Goal: Task Accomplishment & Management: Manage account settings

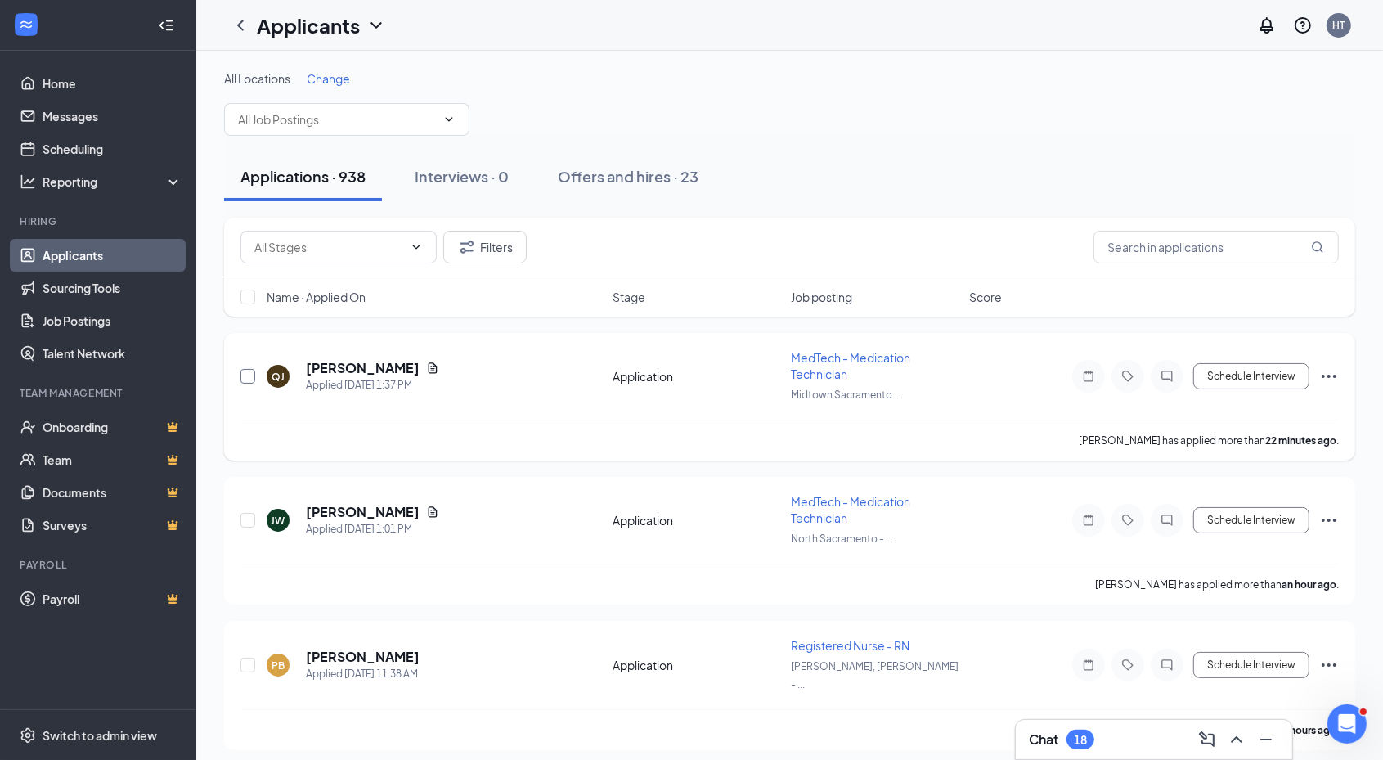
click at [248, 380] on input "checkbox" at bounding box center [247, 376] width 15 height 15
checkbox input "true"
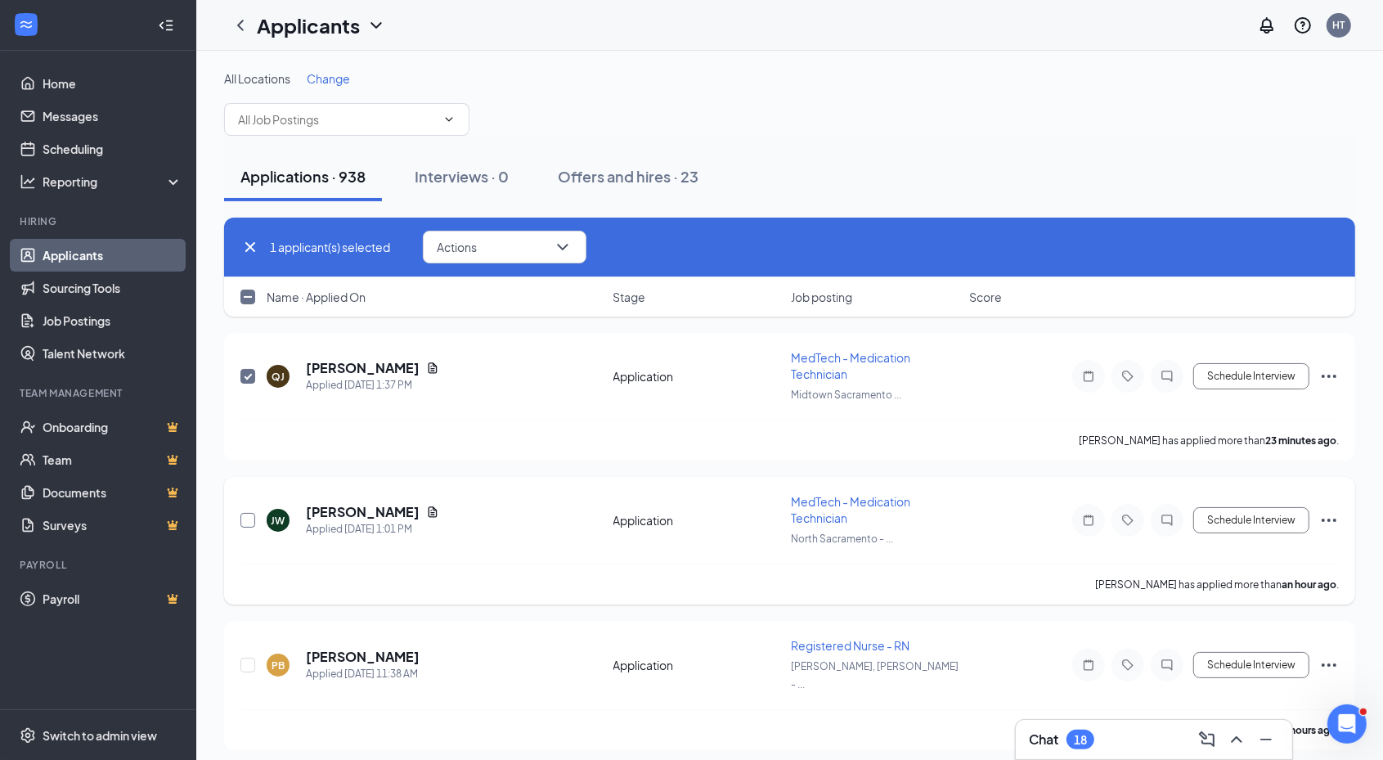
click at [250, 518] on input "checkbox" at bounding box center [247, 520] width 15 height 15
checkbox input "true"
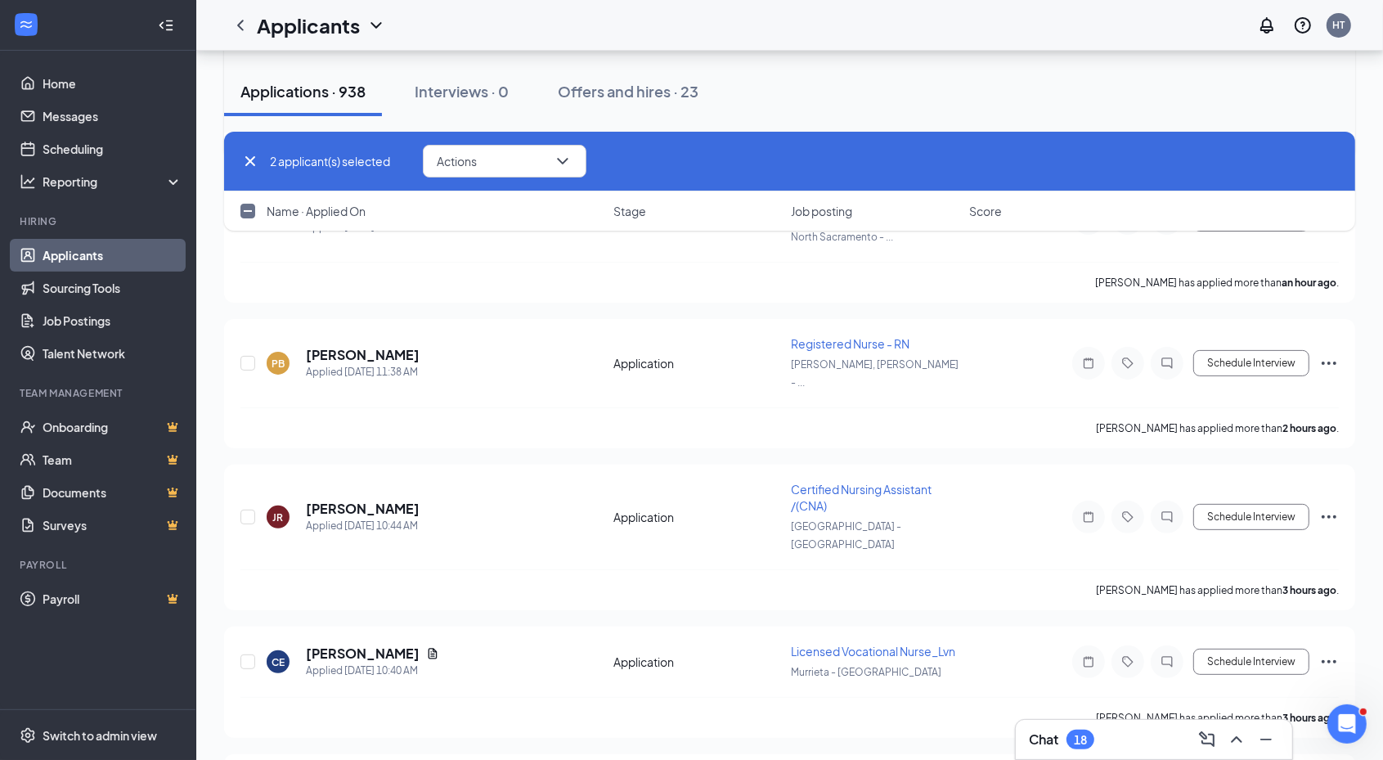
scroll to position [307, 0]
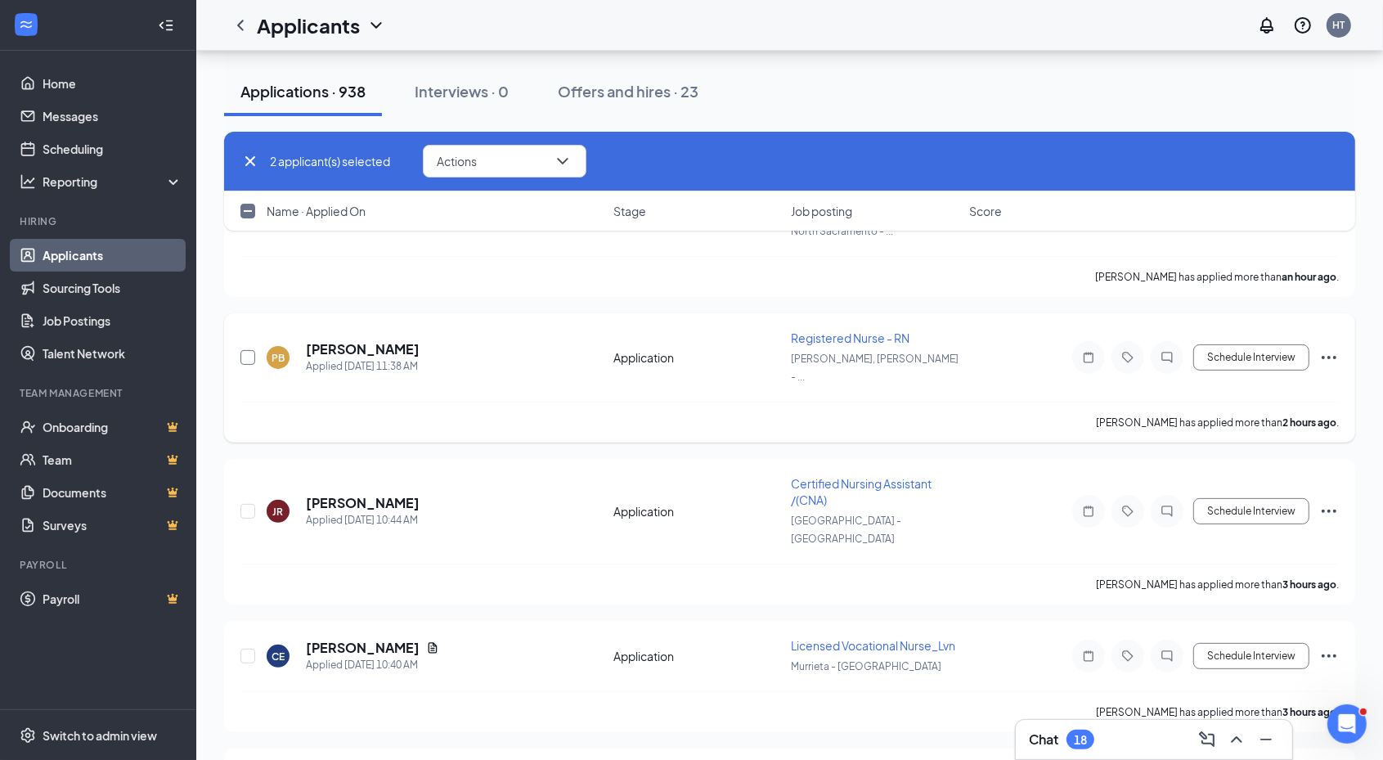
click at [241, 350] on input "checkbox" at bounding box center [247, 357] width 15 height 15
checkbox input "true"
click at [252, 504] on input "checkbox" at bounding box center [247, 511] width 15 height 15
checkbox input "true"
click at [245, 648] on input "checkbox" at bounding box center [247, 655] width 15 height 15
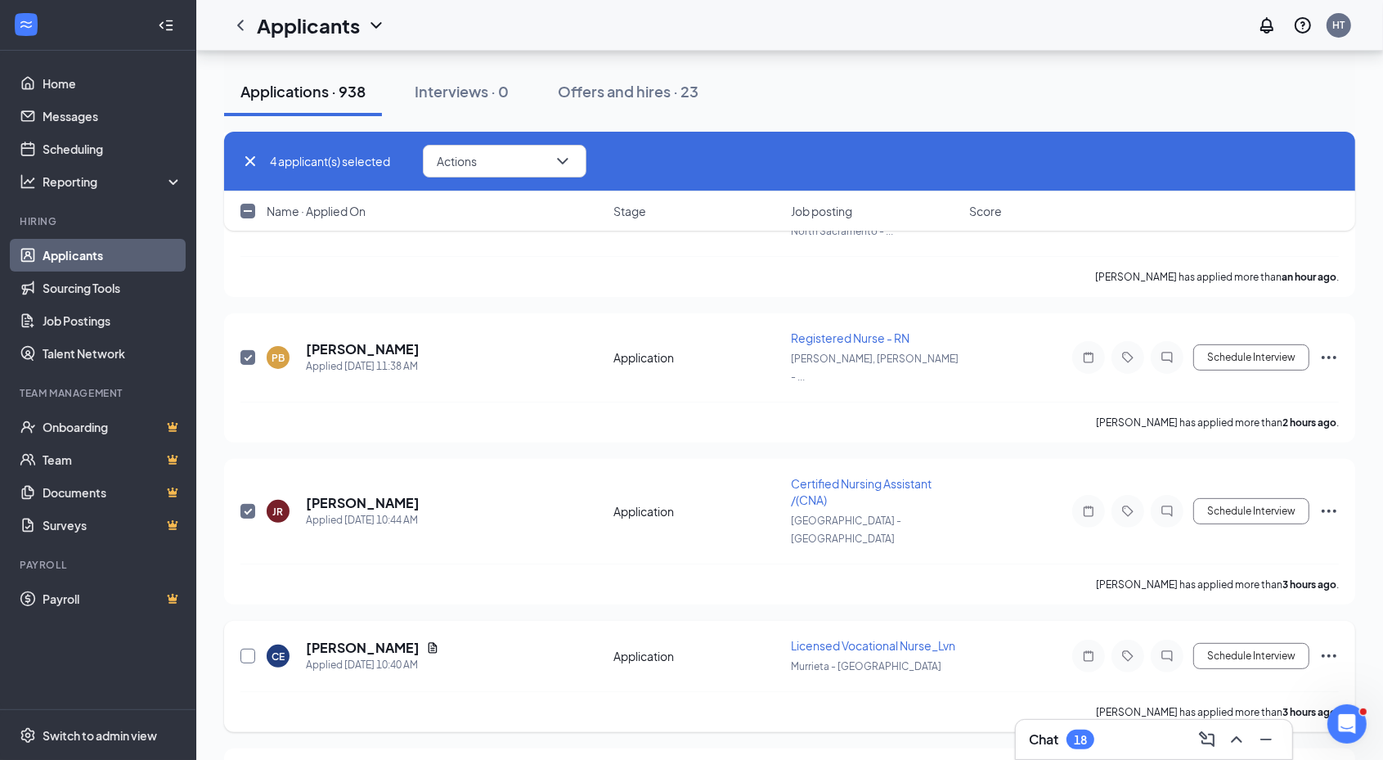
checkbox input "true"
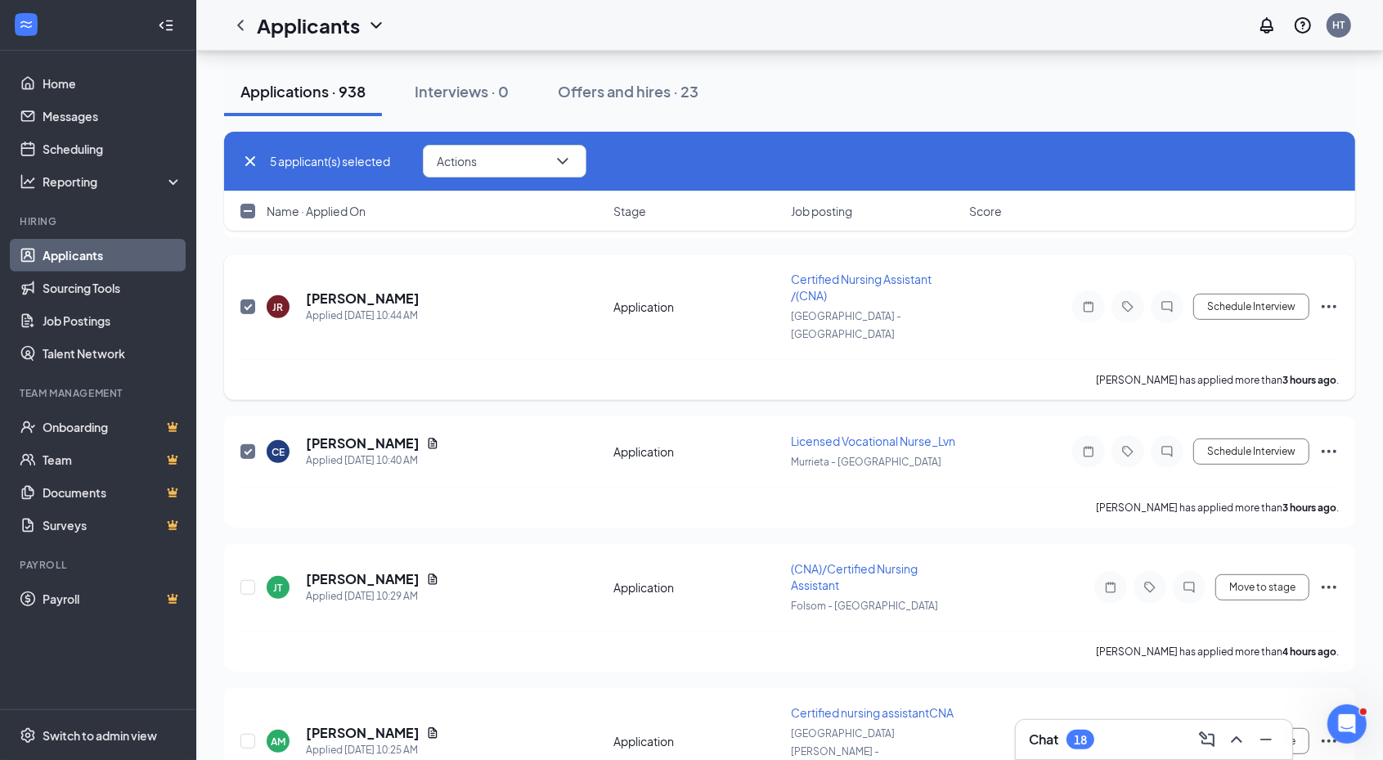
scroll to position [715, 0]
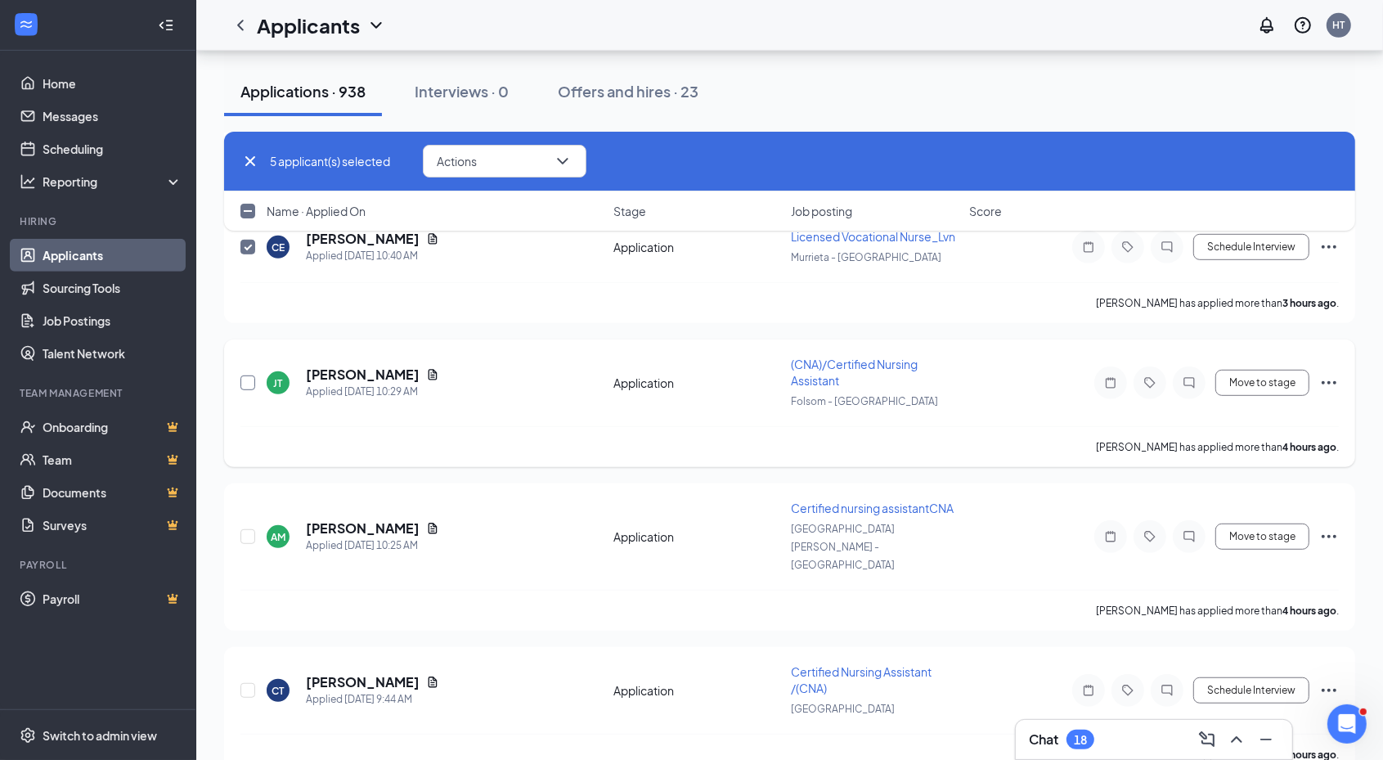
click at [253, 375] on input "checkbox" at bounding box center [247, 382] width 15 height 15
checkbox input "true"
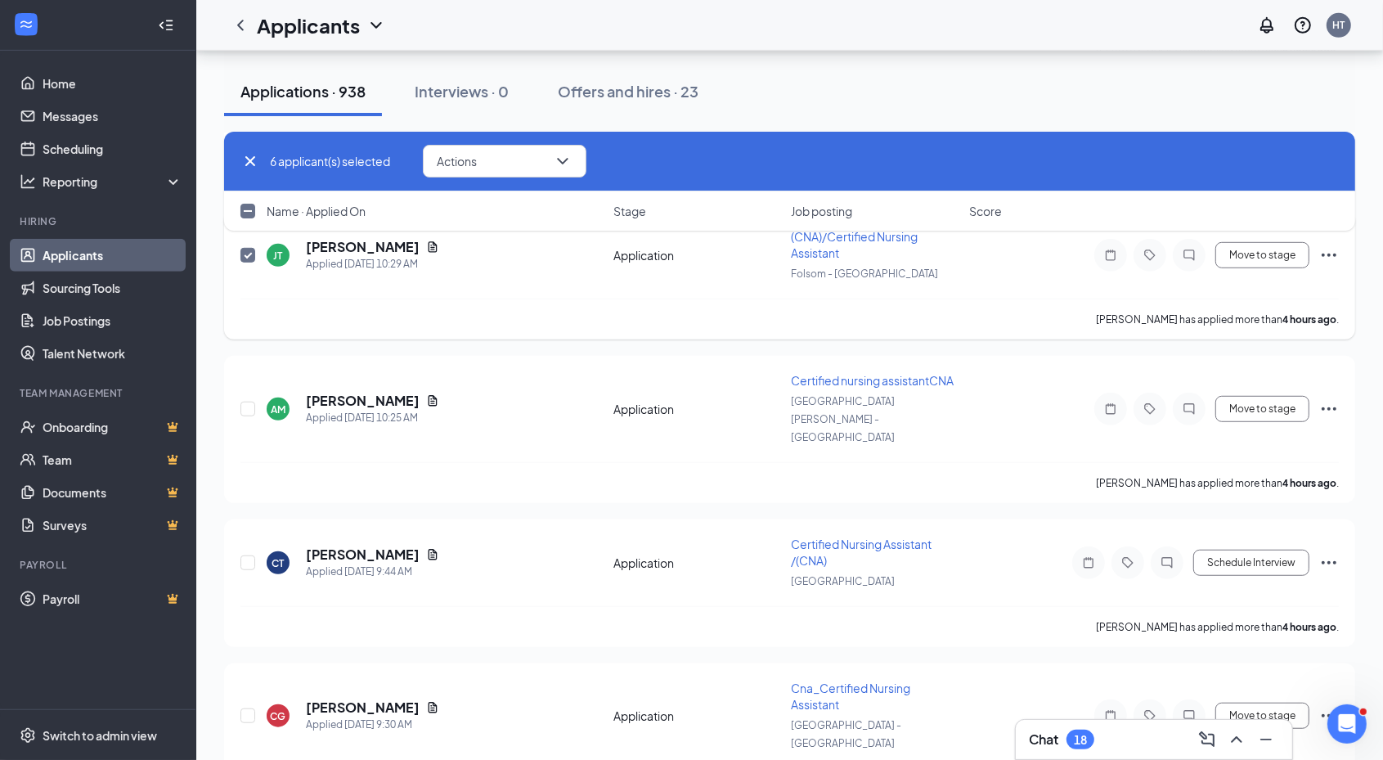
scroll to position [920, 0]
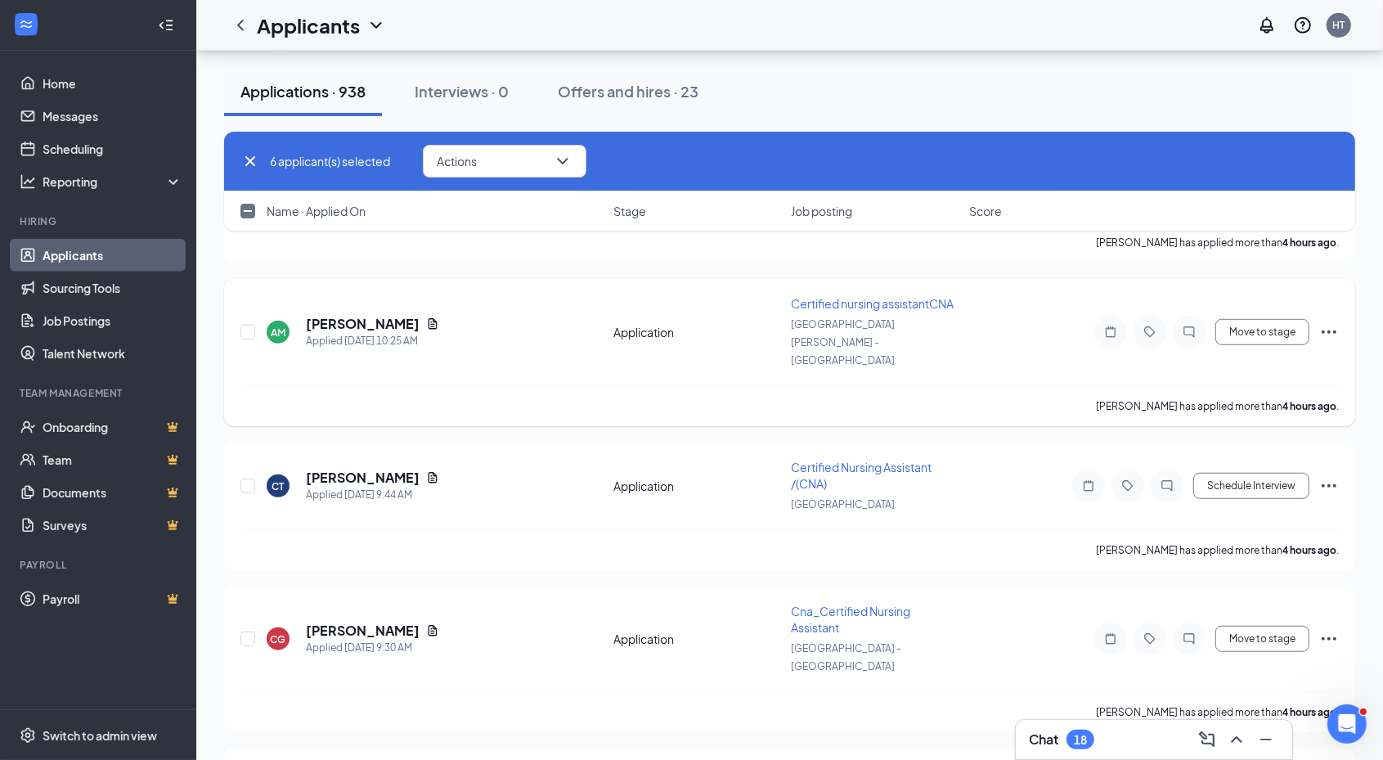
click at [247, 295] on div at bounding box center [248, 332] width 16 height 74
click at [254, 325] on input "checkbox" at bounding box center [247, 332] width 15 height 15
checkbox input "true"
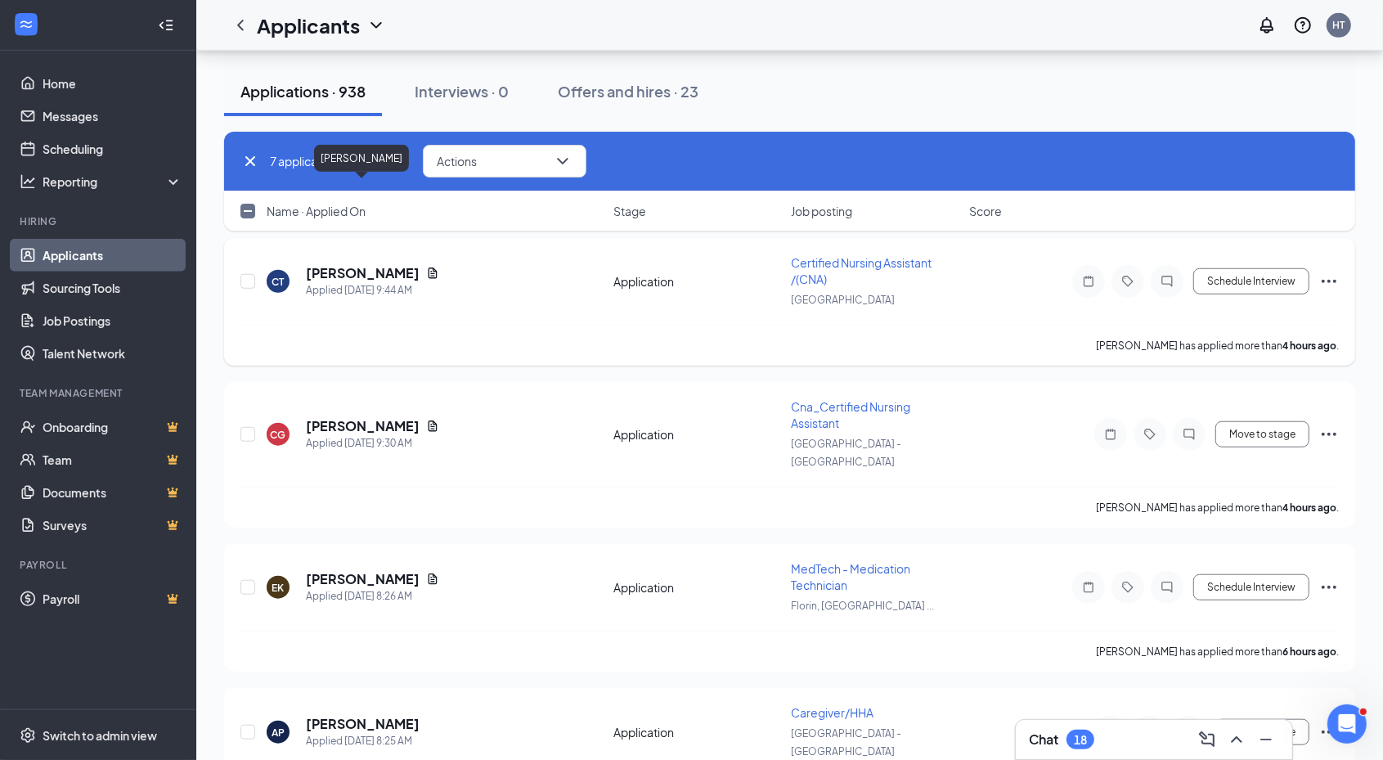
scroll to position [1022, 0]
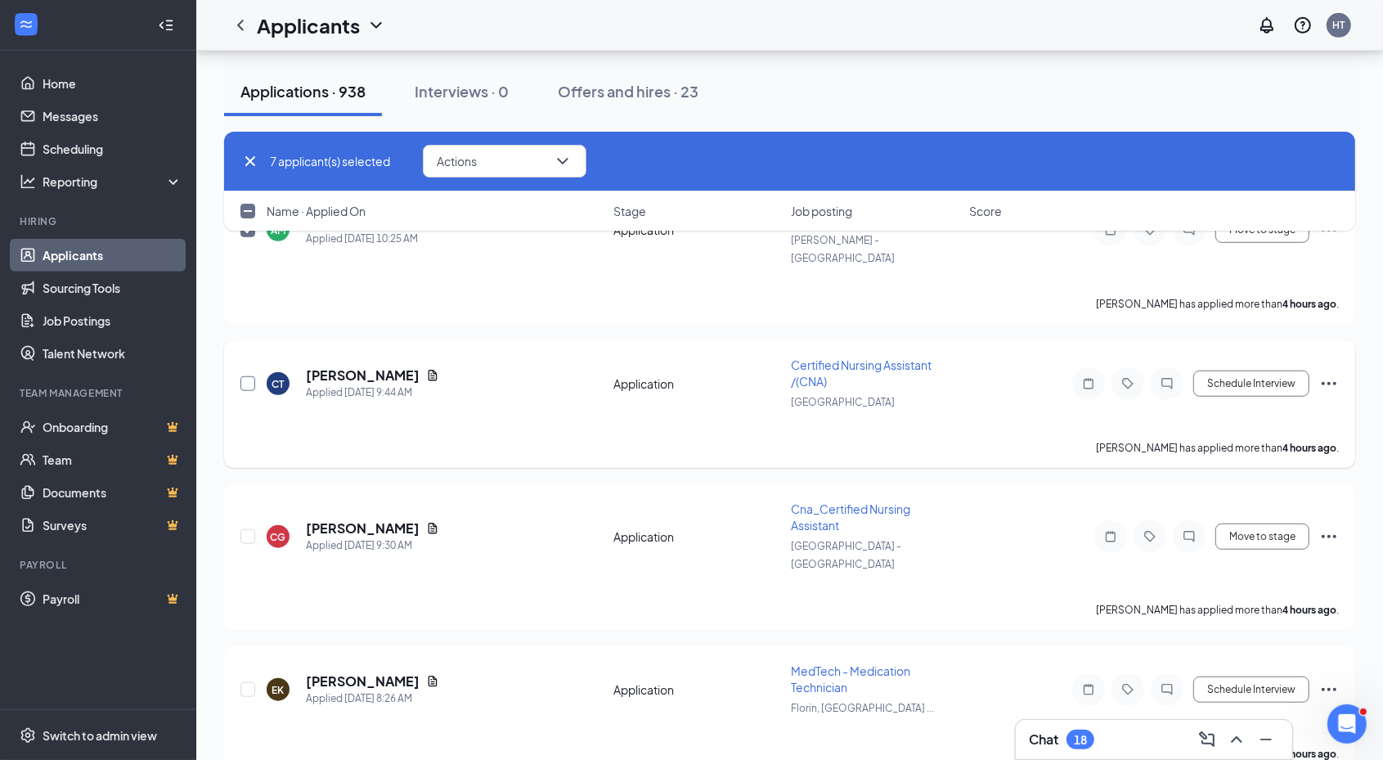
click at [253, 376] on input "checkbox" at bounding box center [247, 383] width 15 height 15
checkbox input "true"
click at [244, 529] on input "checkbox" at bounding box center [247, 536] width 15 height 15
checkbox input "true"
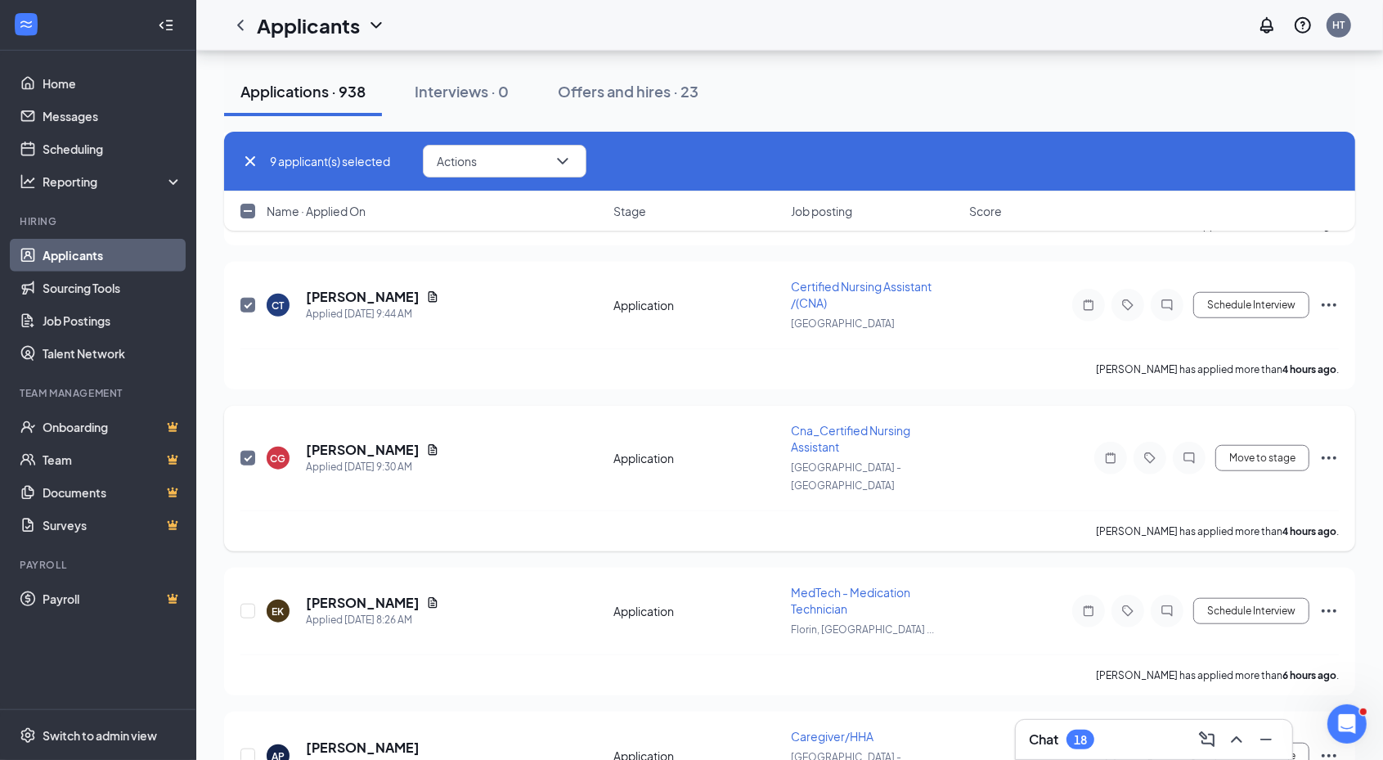
scroll to position [1124, 0]
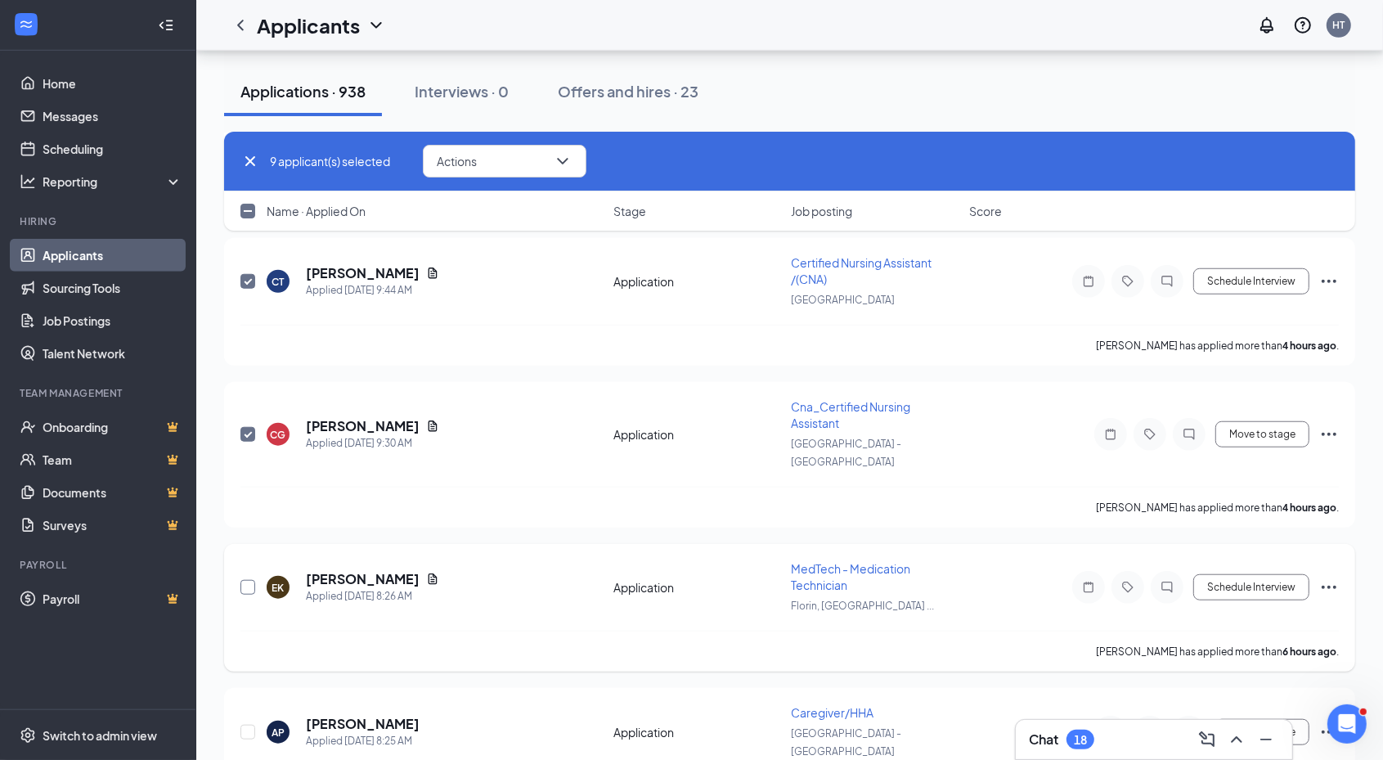
click at [250, 580] on input "checkbox" at bounding box center [247, 587] width 15 height 15
checkbox input "true"
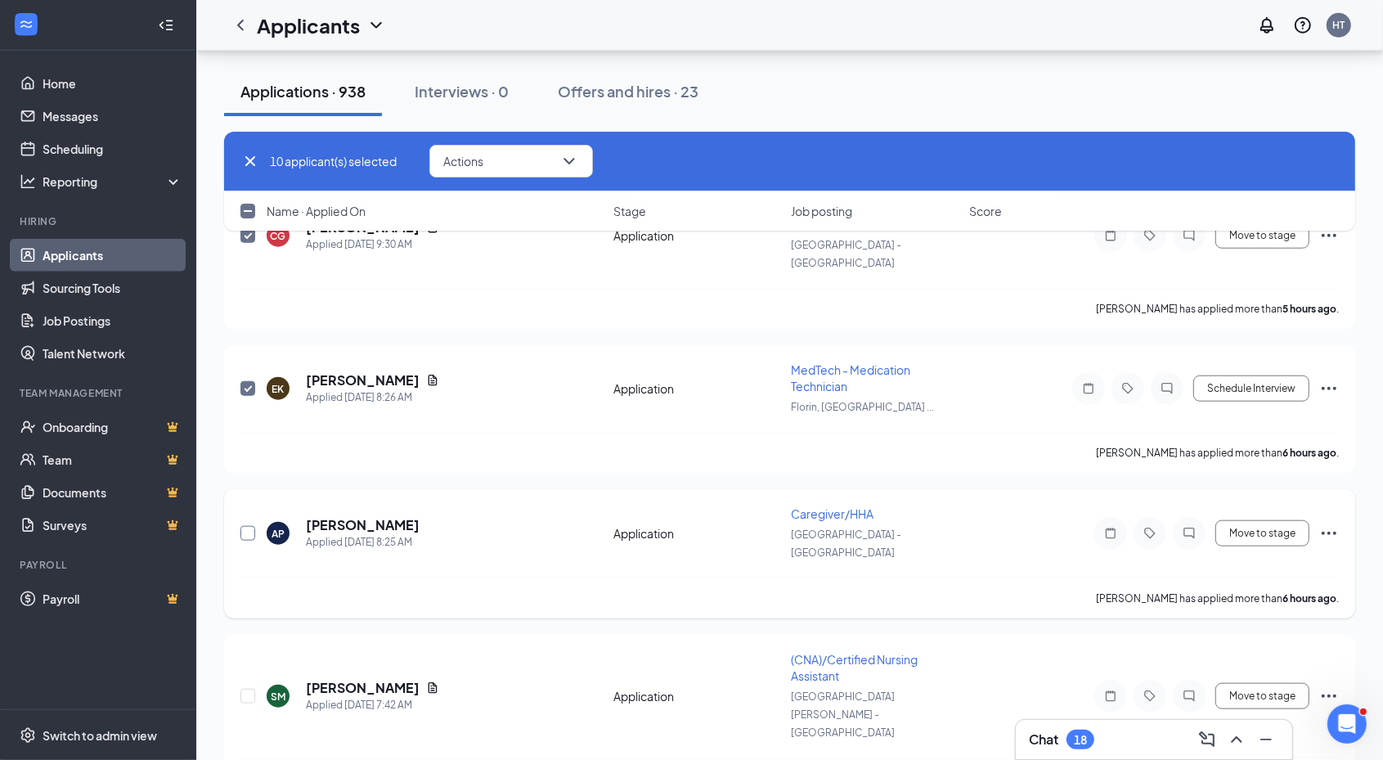
scroll to position [1329, 0]
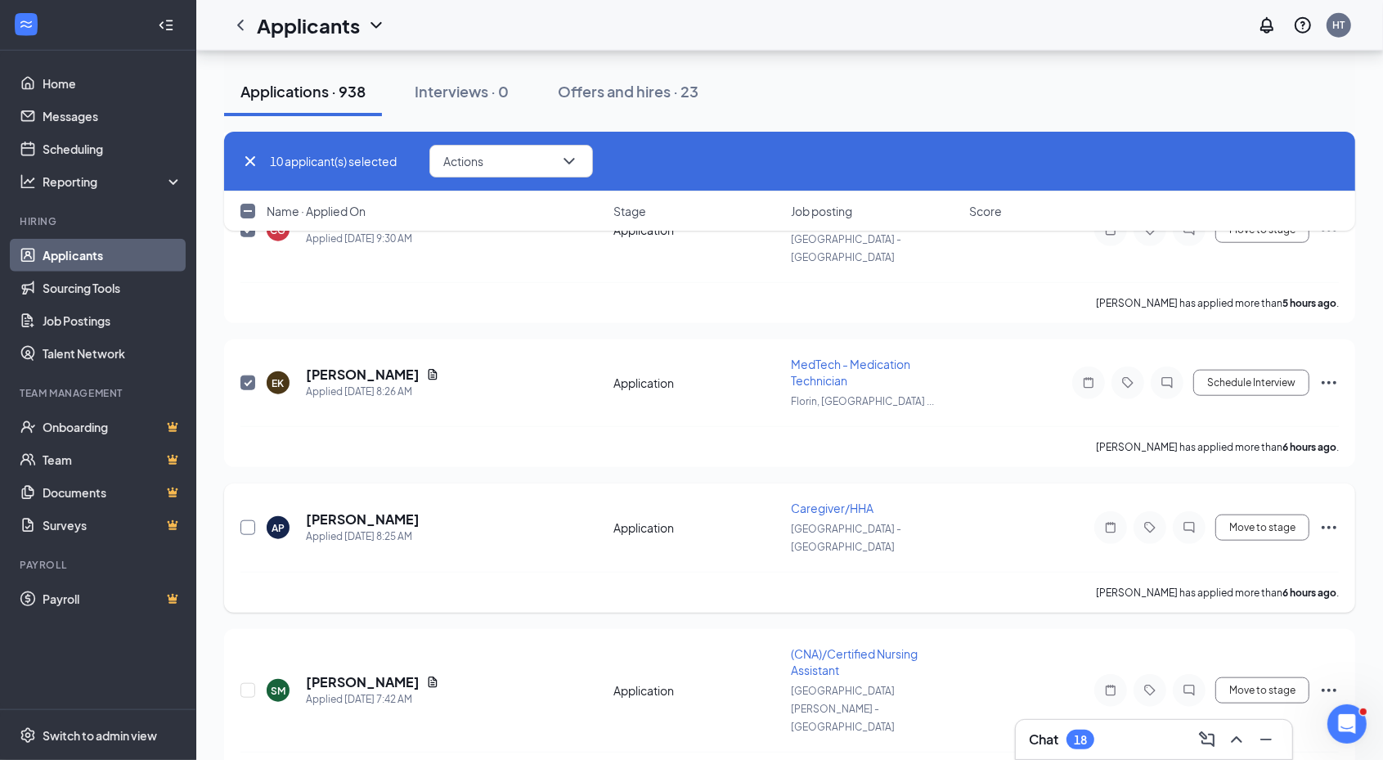
click at [252, 520] on input "checkbox" at bounding box center [247, 527] width 15 height 15
checkbox input "true"
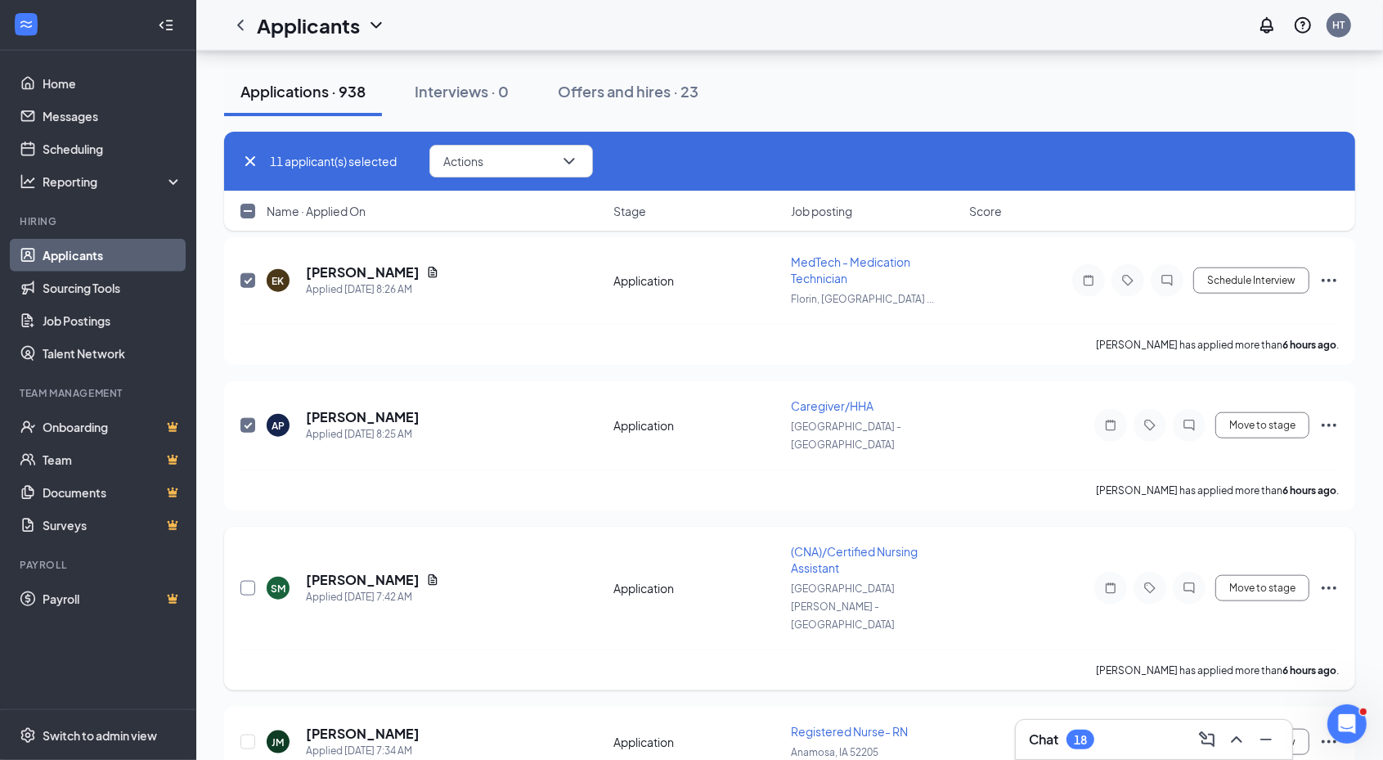
click at [244, 581] on input "checkbox" at bounding box center [247, 588] width 15 height 15
checkbox input "true"
click at [250, 734] on input "checkbox" at bounding box center [247, 741] width 15 height 15
checkbox input "true"
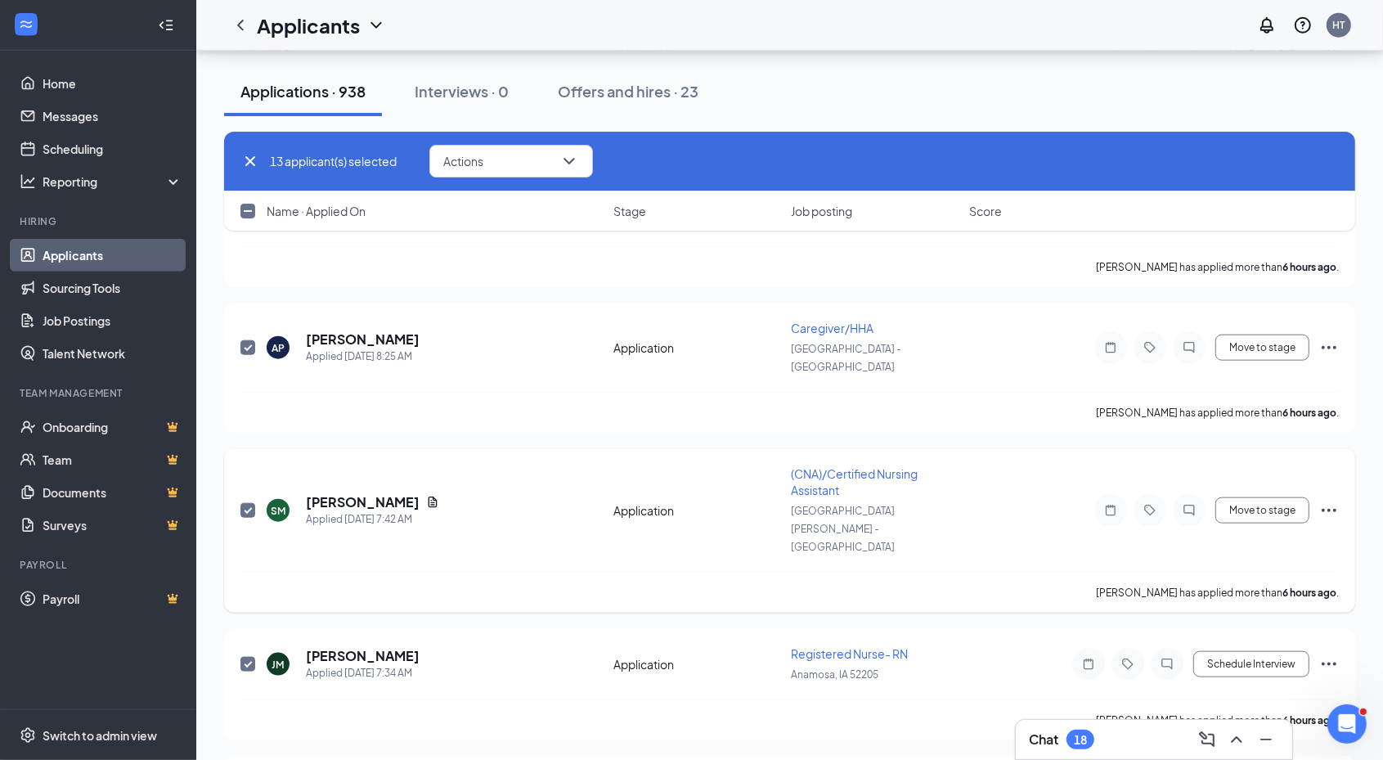
scroll to position [1533, 0]
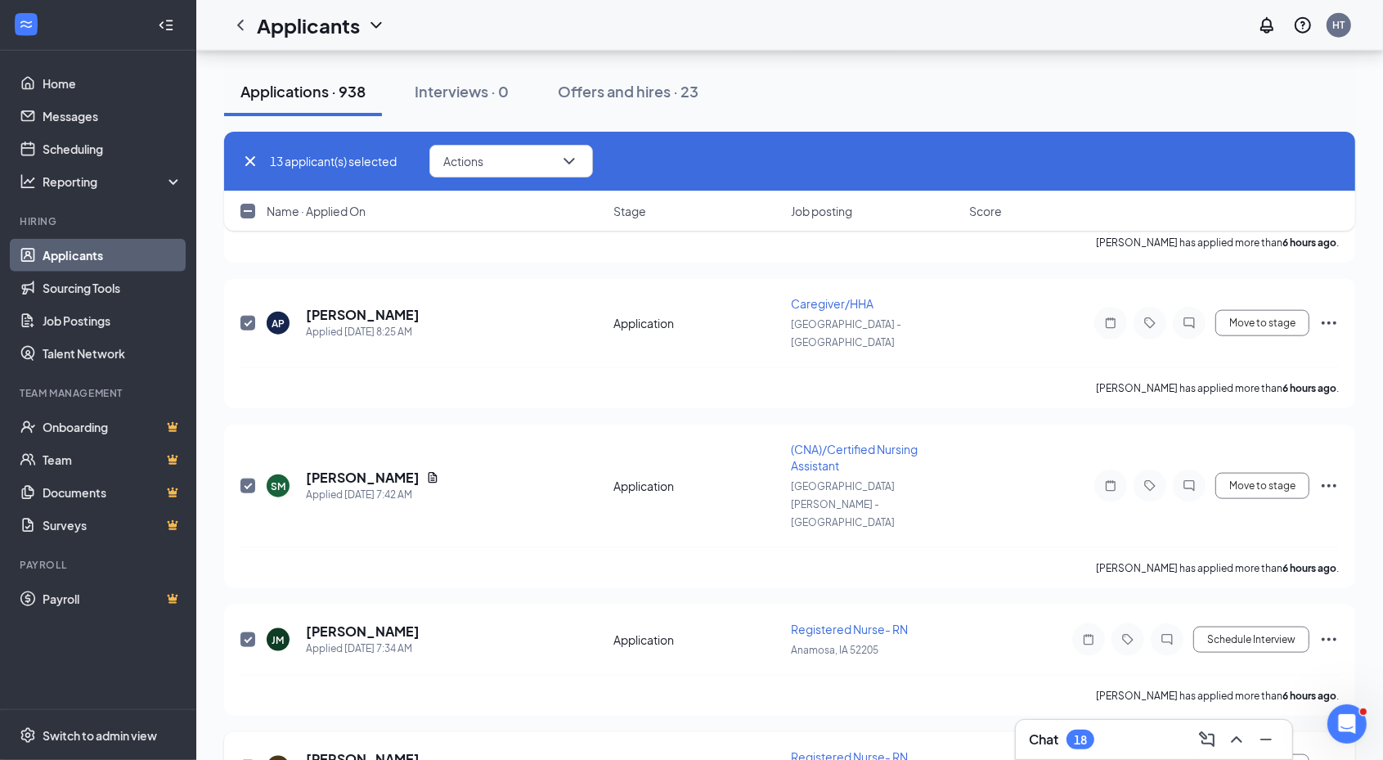
click at [250, 759] on input "checkbox" at bounding box center [247, 767] width 15 height 15
checkbox input "true"
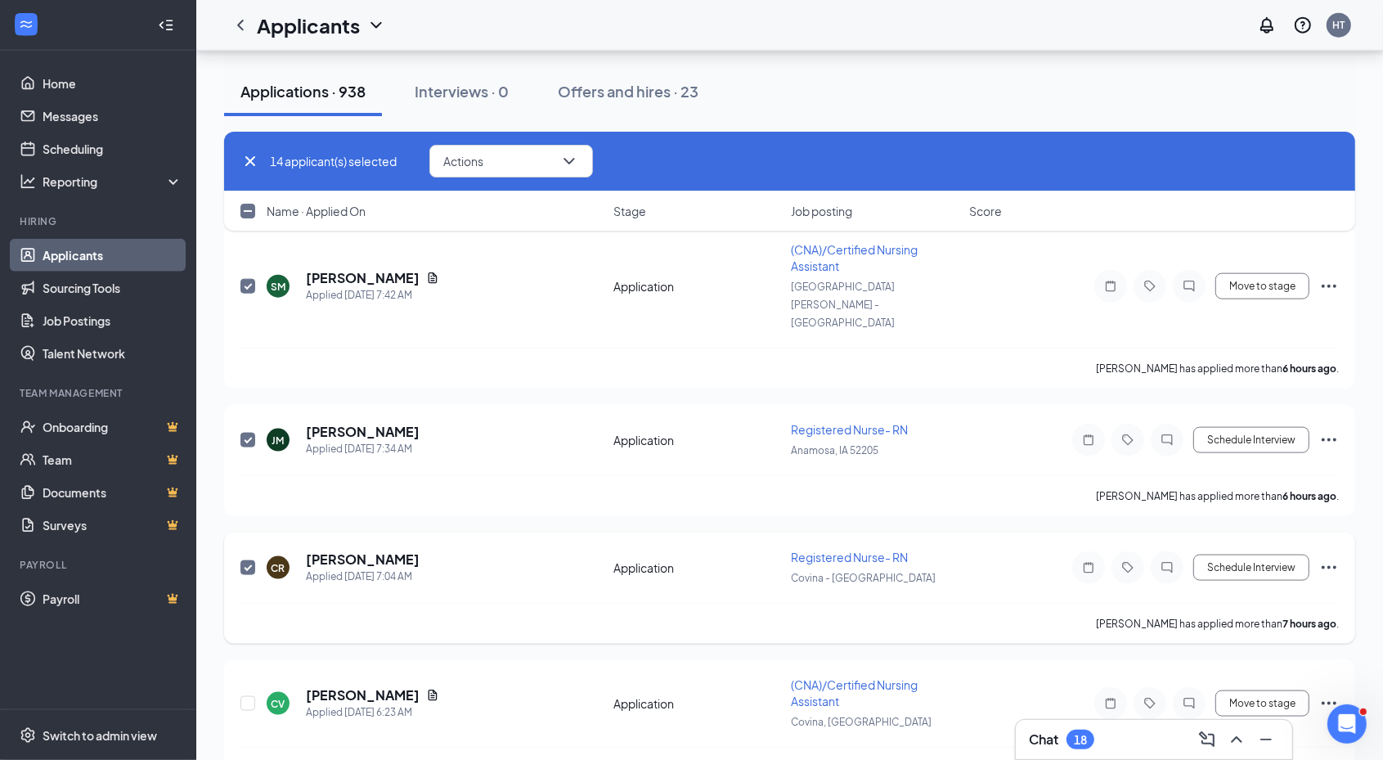
scroll to position [1737, 0]
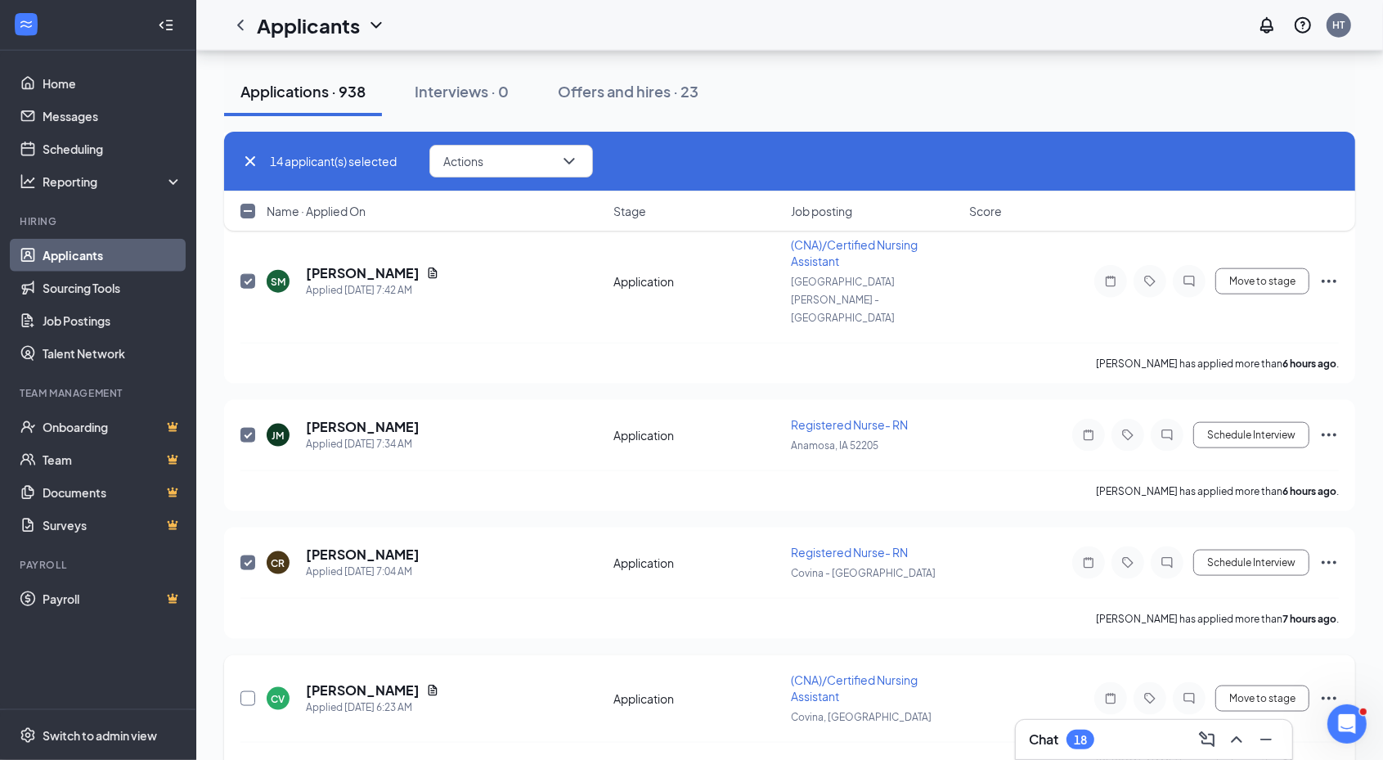
click at [241, 691] on input "checkbox" at bounding box center [247, 698] width 15 height 15
checkbox input "true"
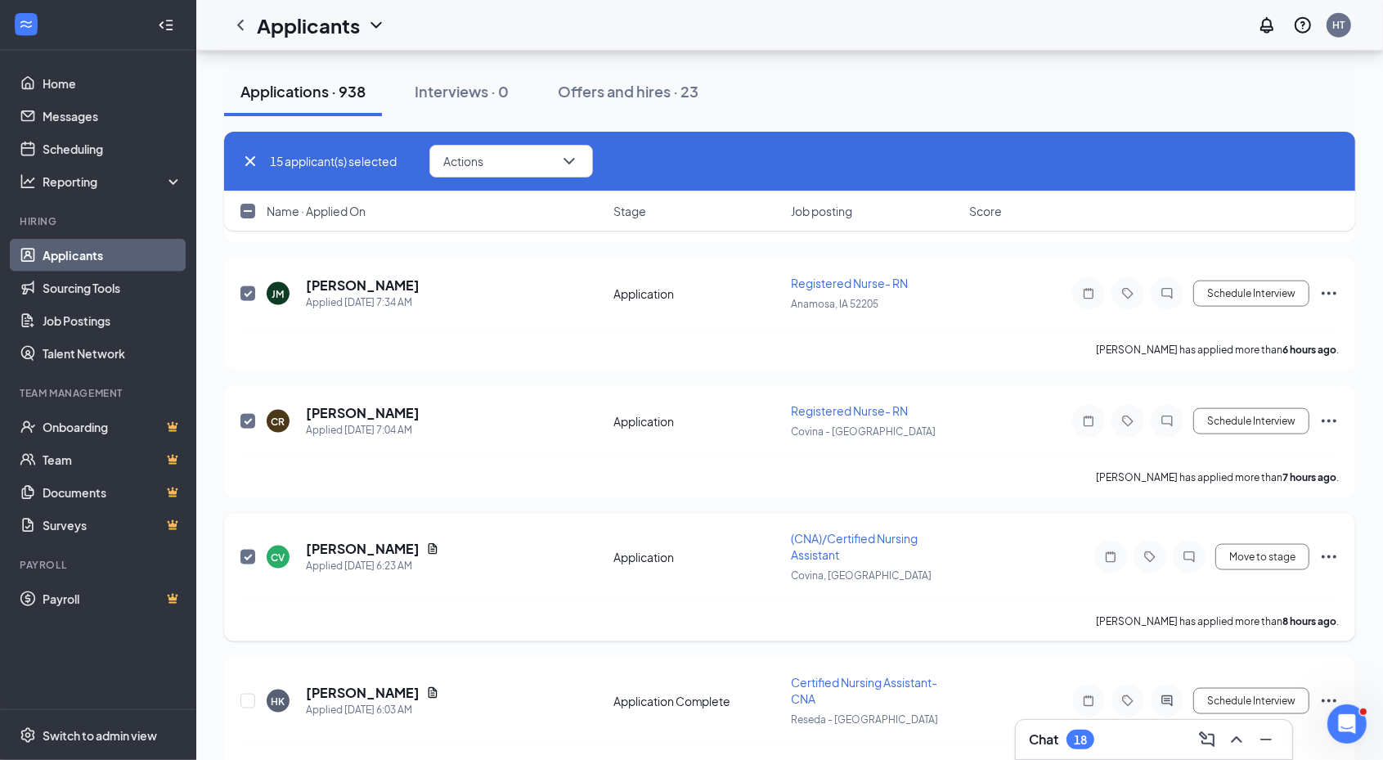
scroll to position [1942, 0]
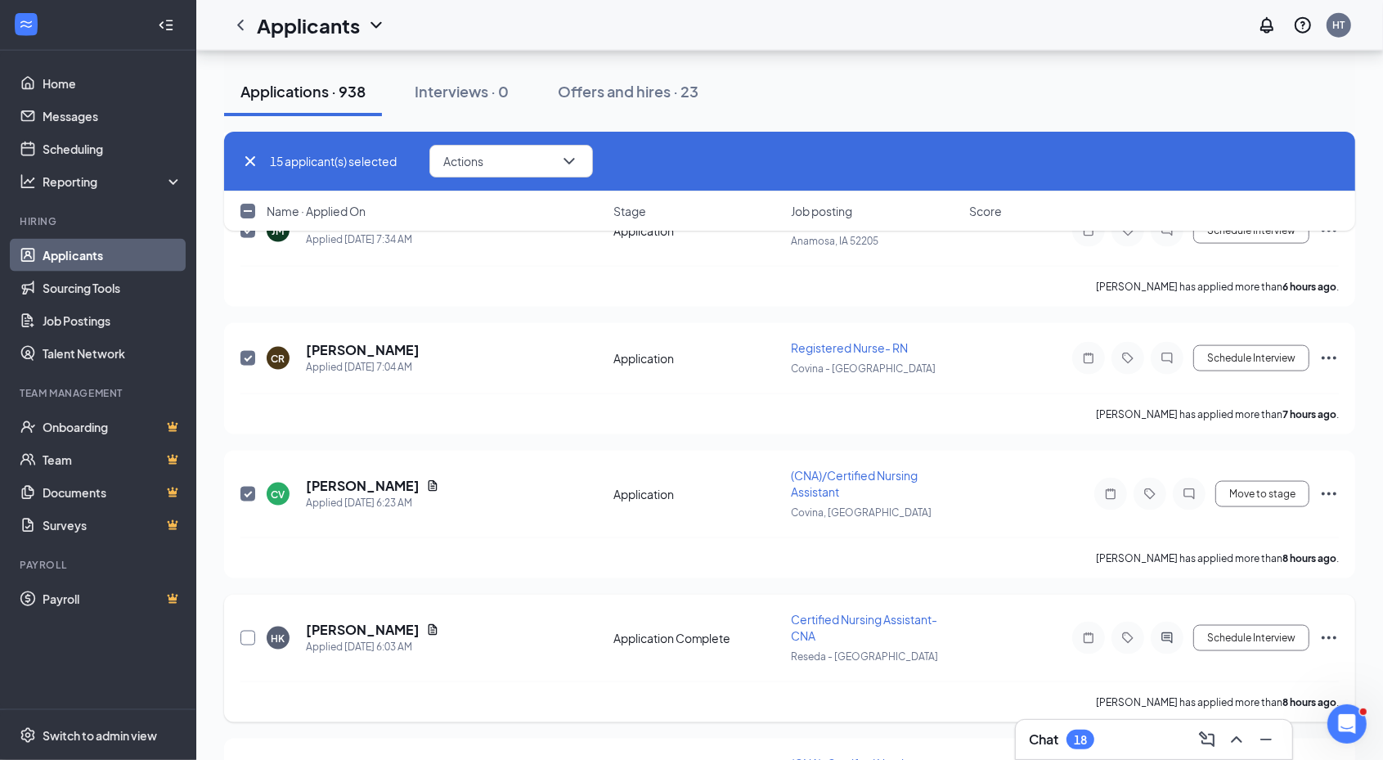
click at [245, 630] on input "checkbox" at bounding box center [247, 637] width 15 height 15
checkbox input "true"
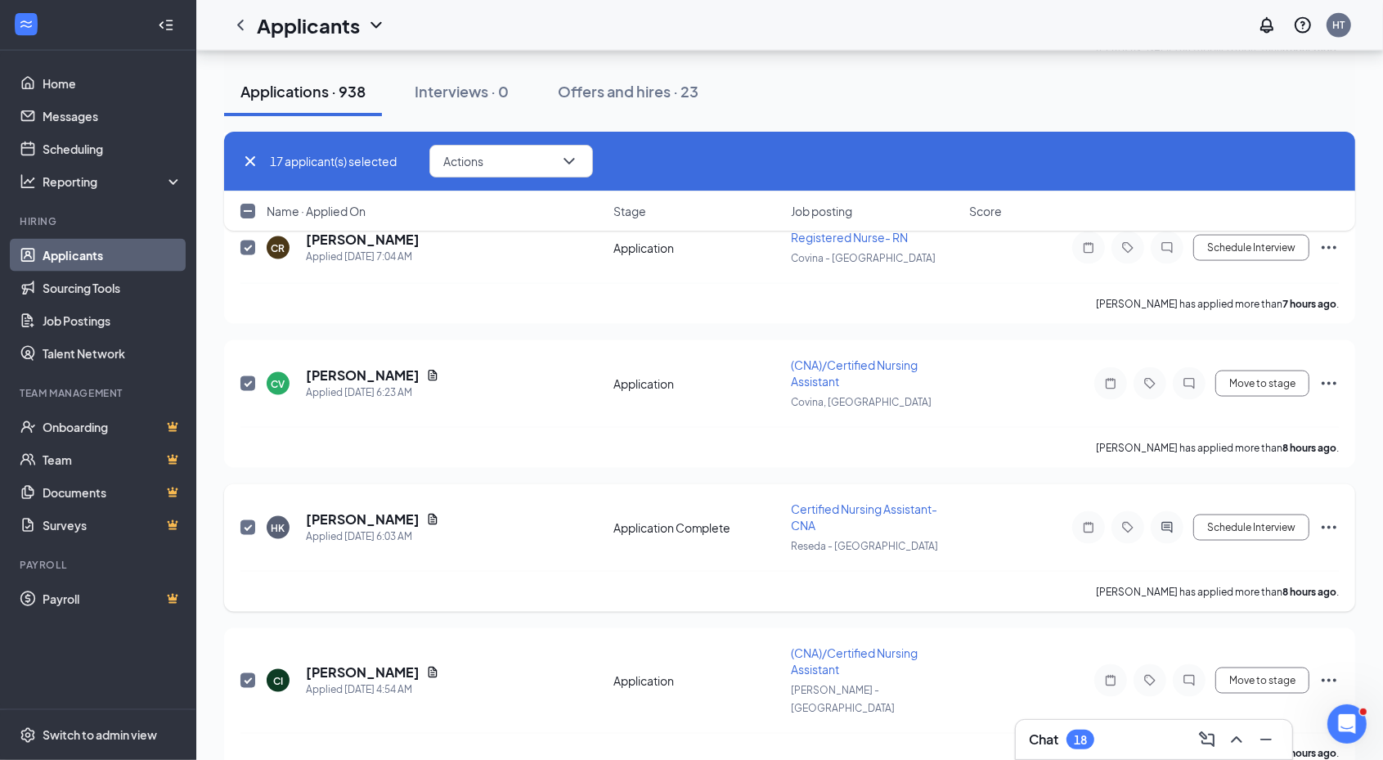
scroll to position [2146, 0]
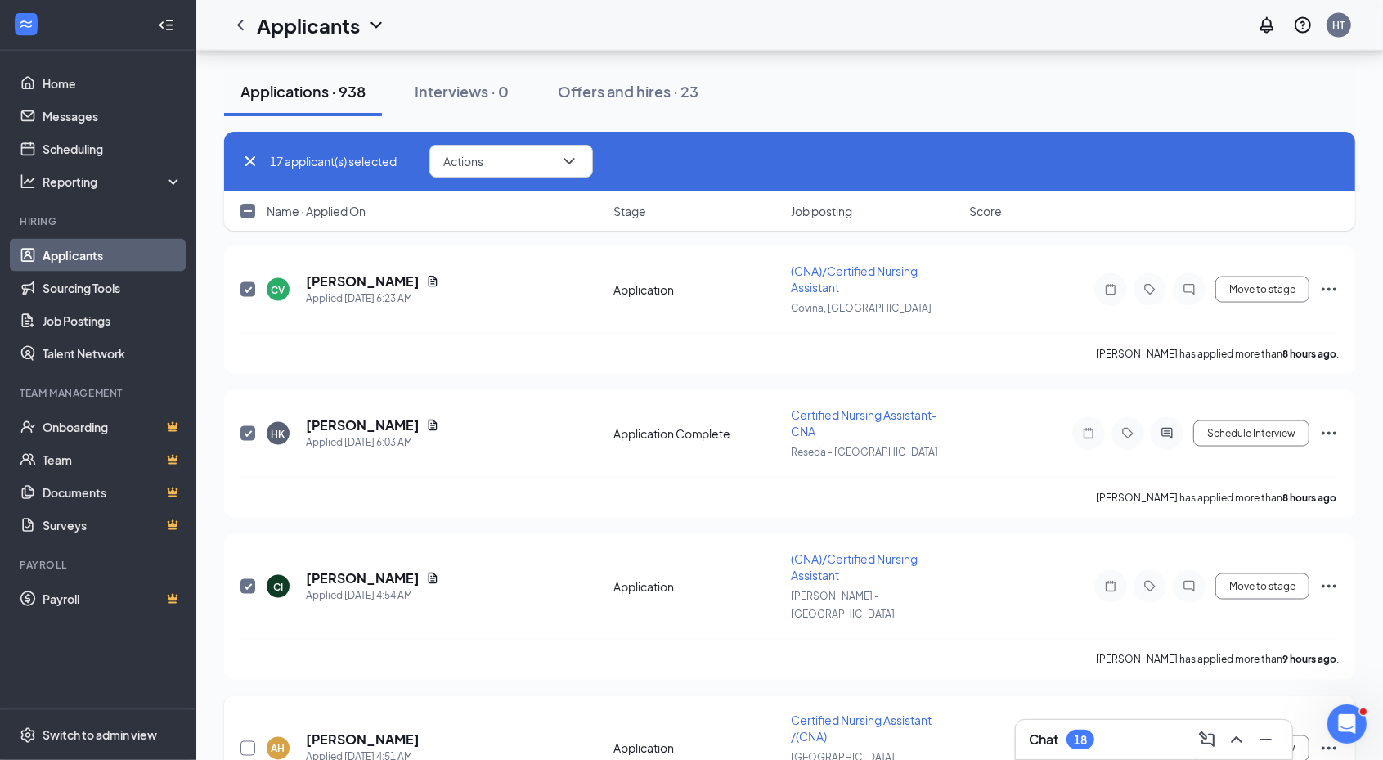
click at [244, 741] on input "checkbox" at bounding box center [247, 748] width 15 height 15
checkbox input "true"
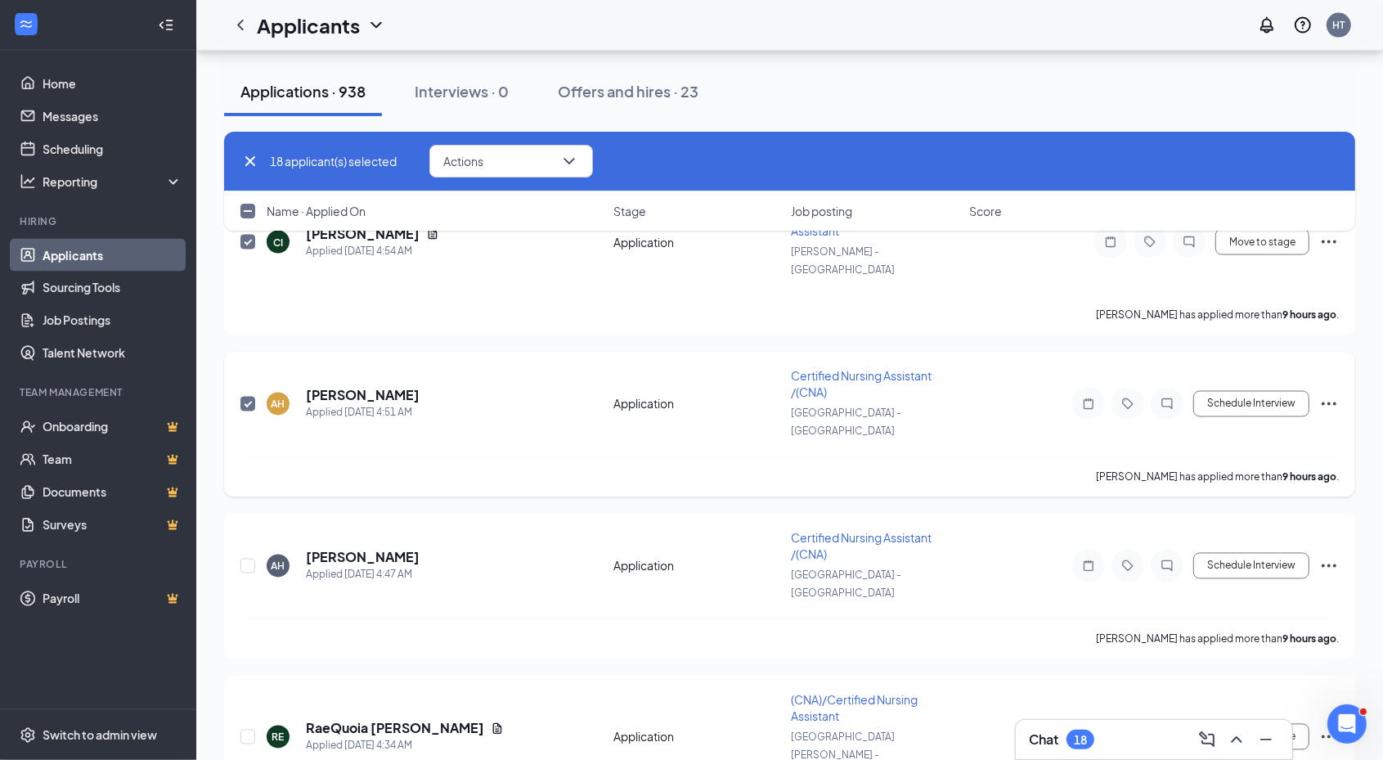
scroll to position [2555, 0]
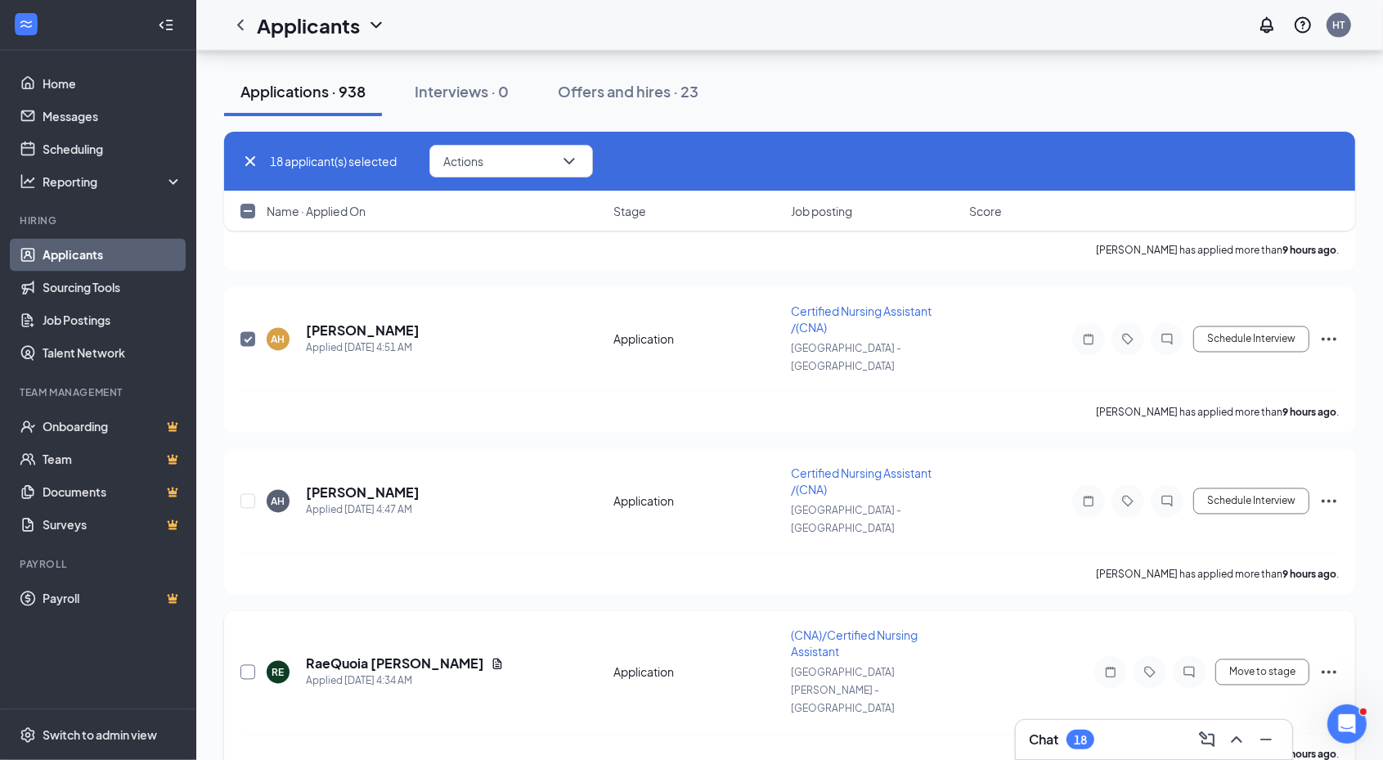
click at [249, 665] on input "checkbox" at bounding box center [247, 672] width 15 height 15
checkbox input "true"
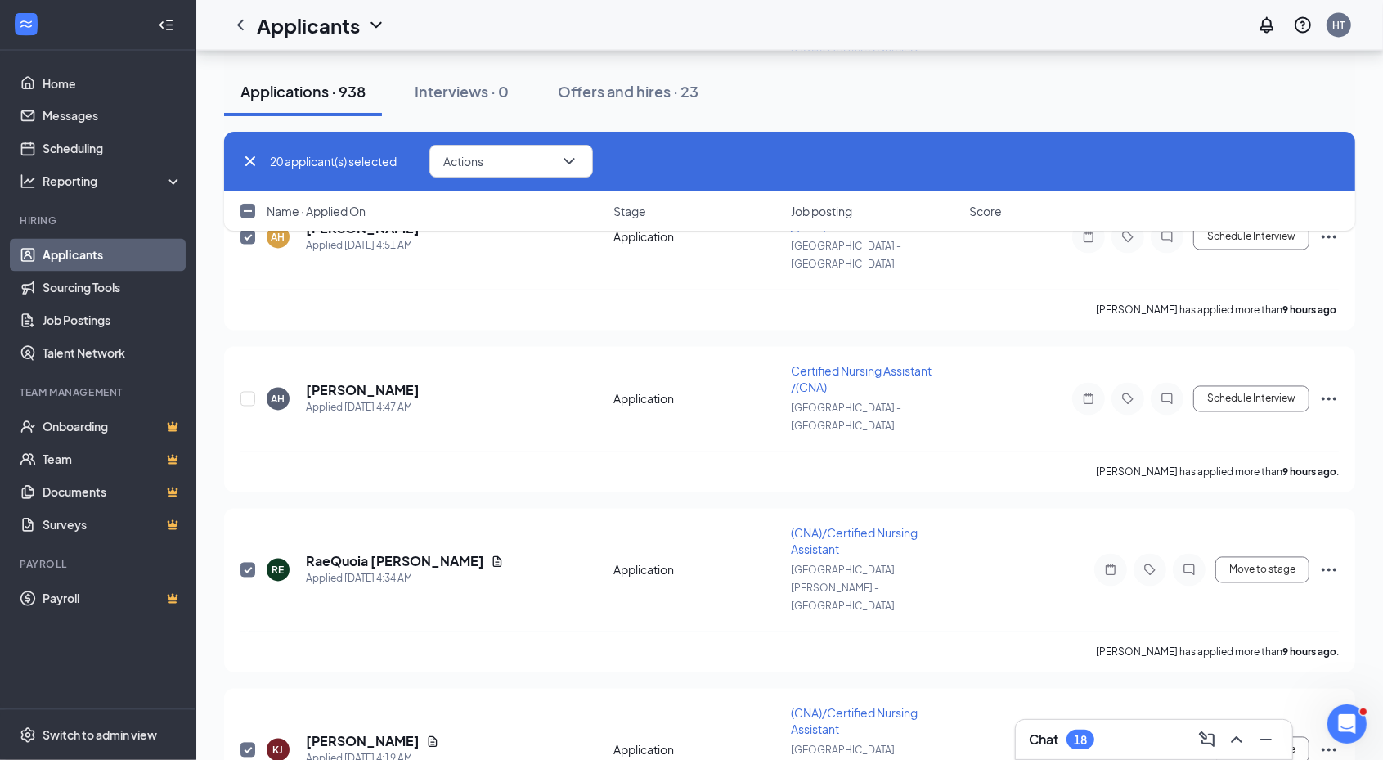
checkbox input "true"
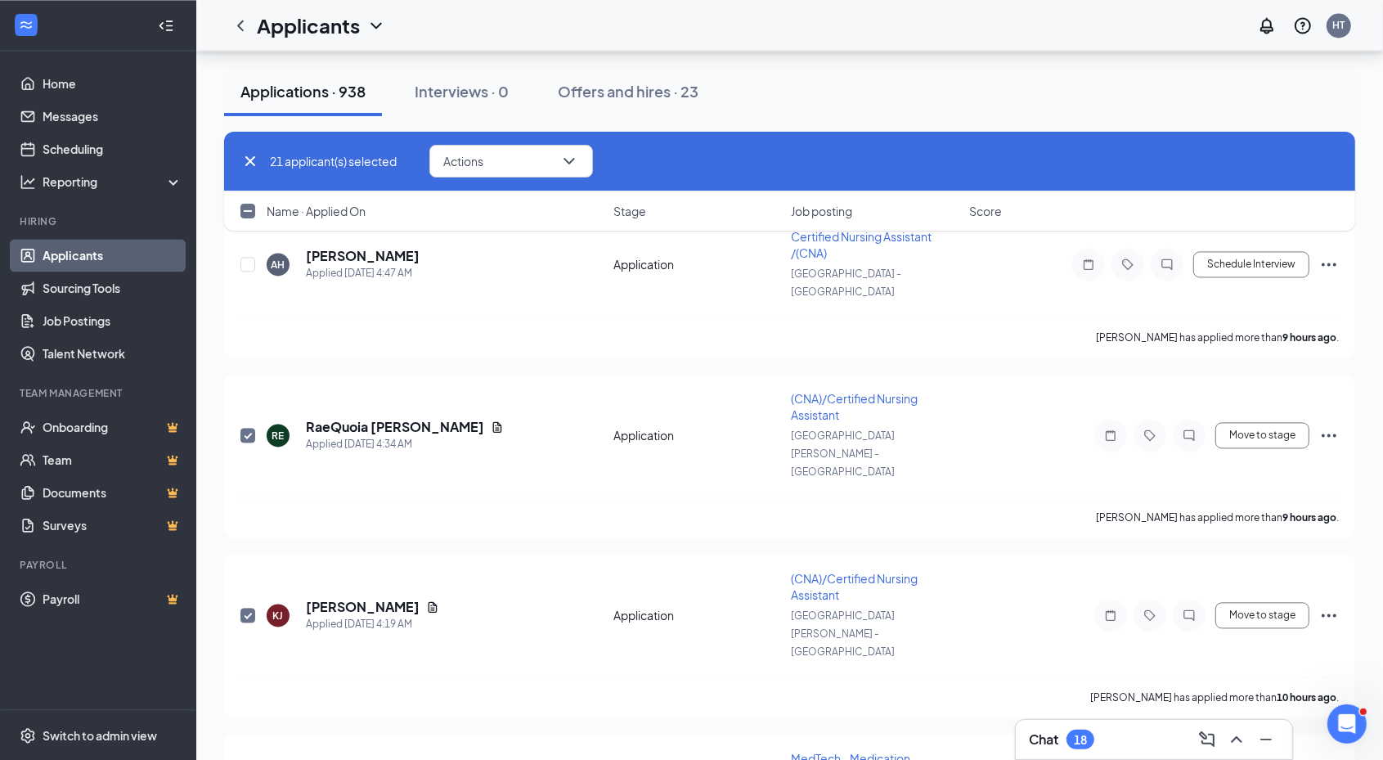
scroll to position [2862, 0]
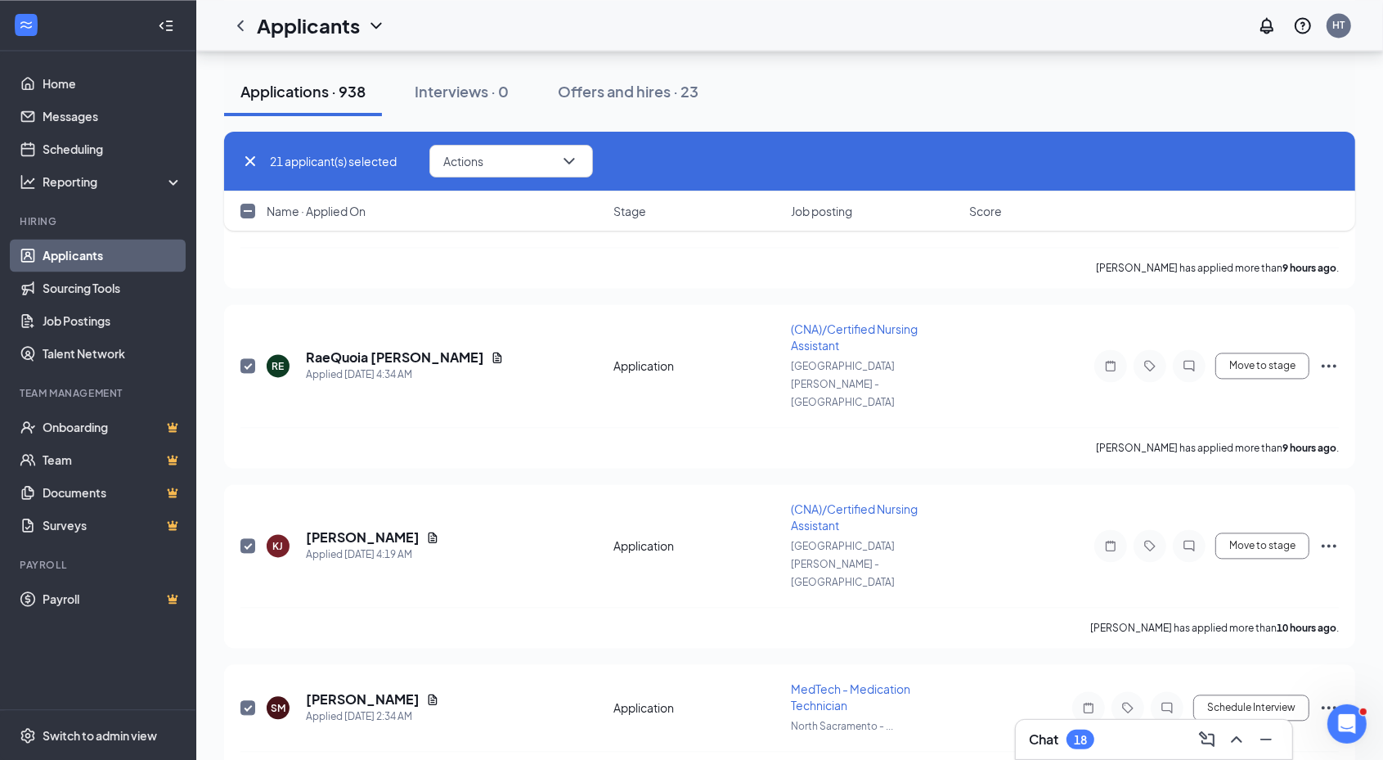
checkbox input "true"
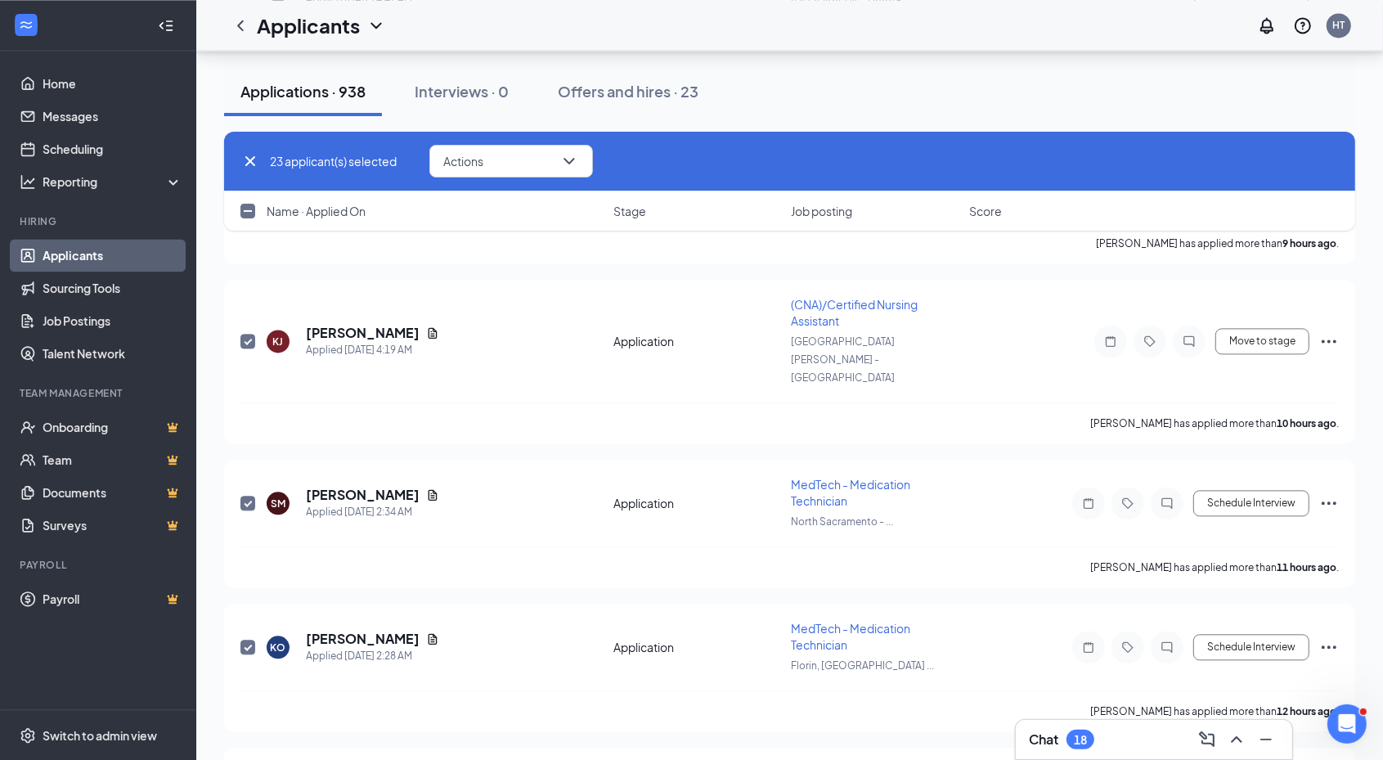
checkbox input "true"
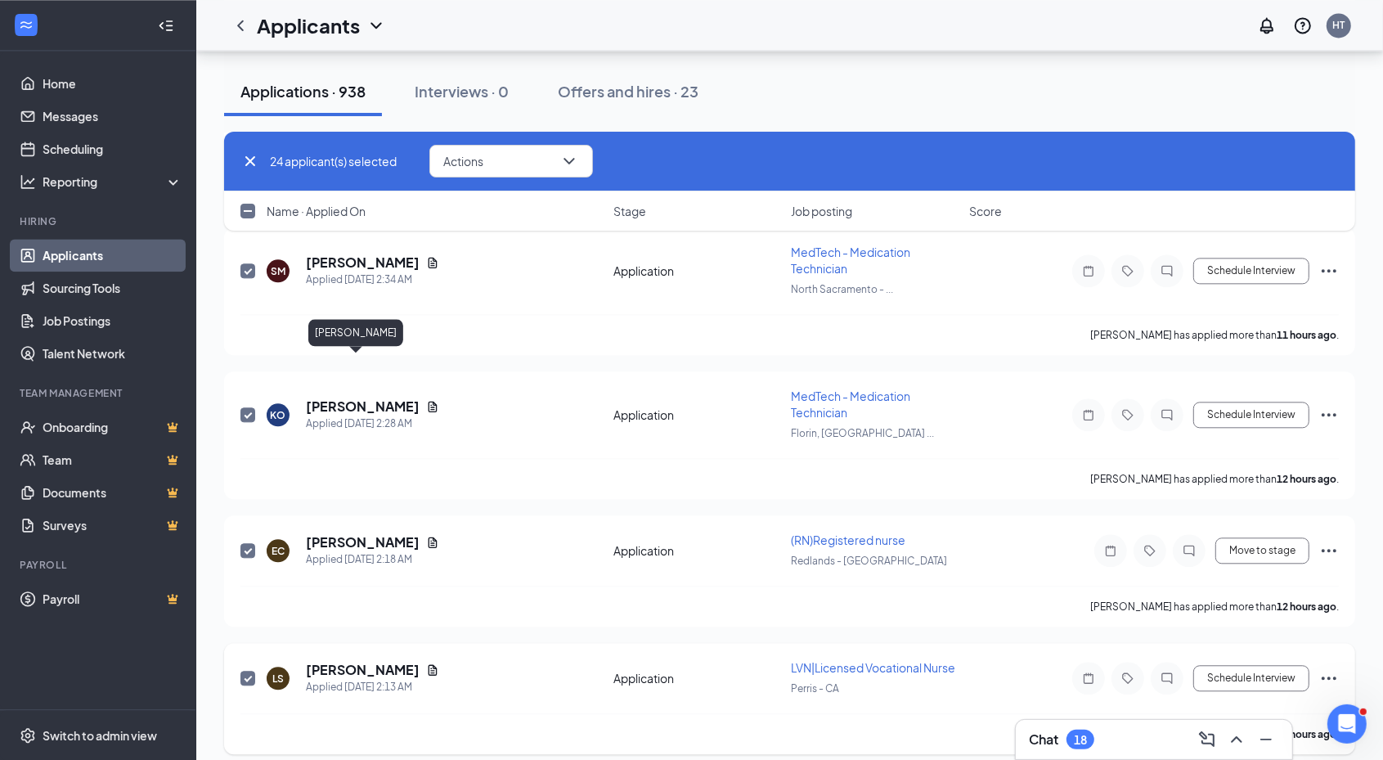
scroll to position [3373, 0]
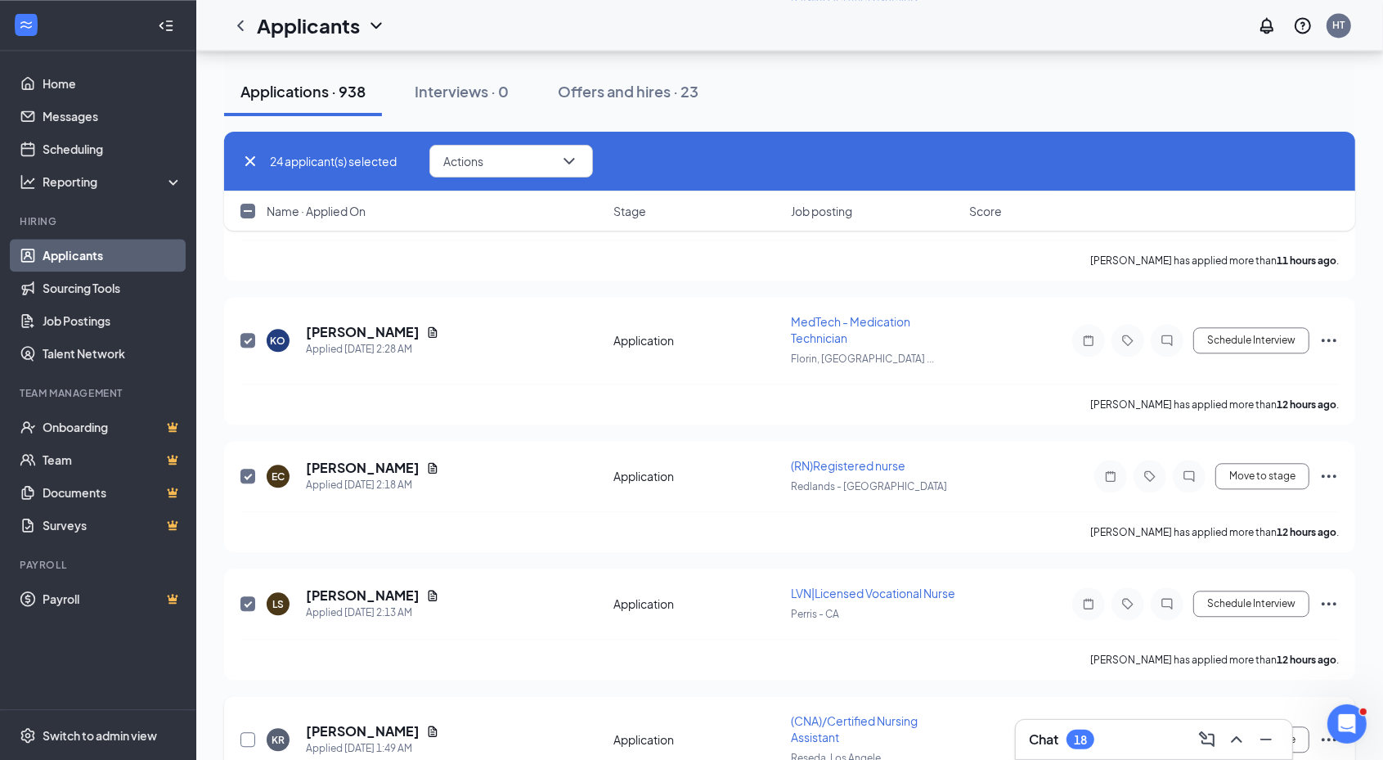
click at [241, 732] on input "checkbox" at bounding box center [247, 739] width 15 height 15
checkbox input "true"
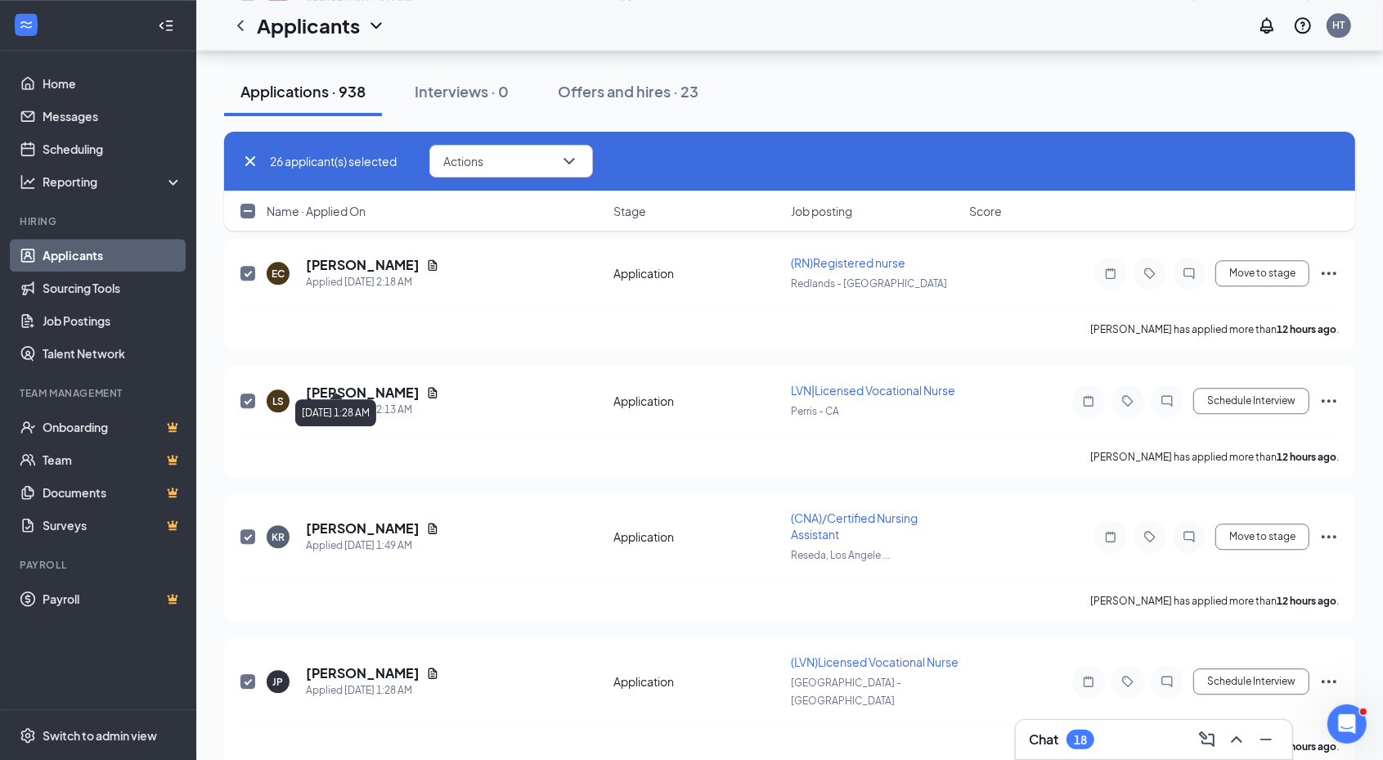
scroll to position [3577, 0]
checkbox input "true"
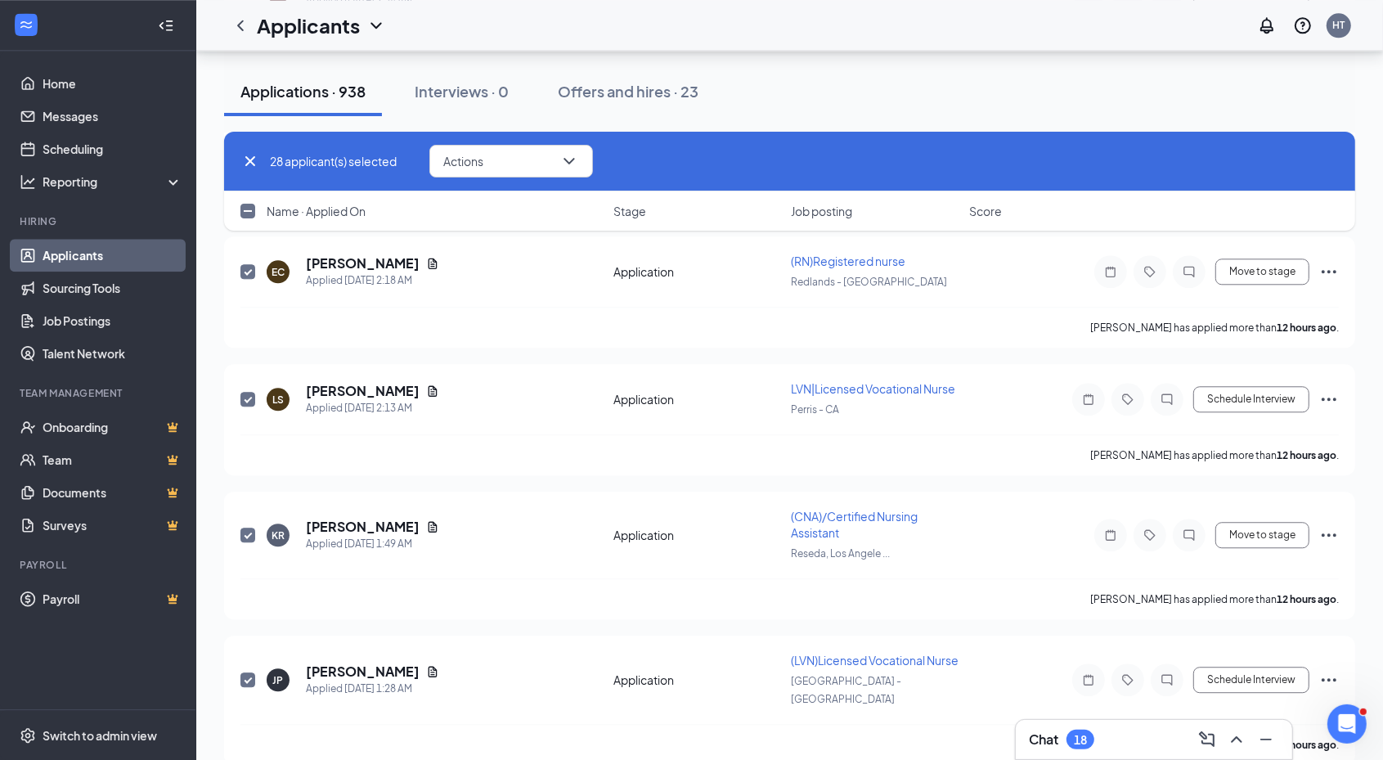
scroll to position [3781, 0]
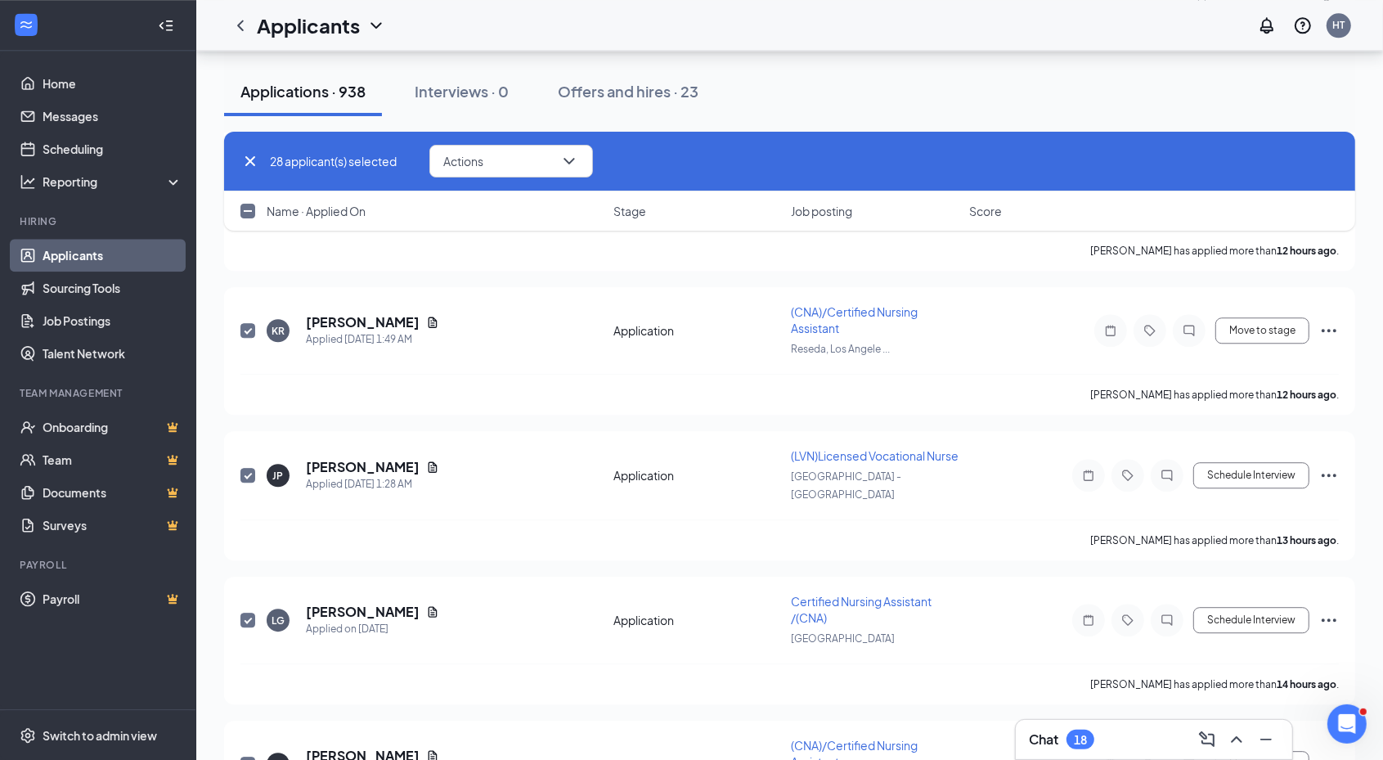
checkbox input "true"
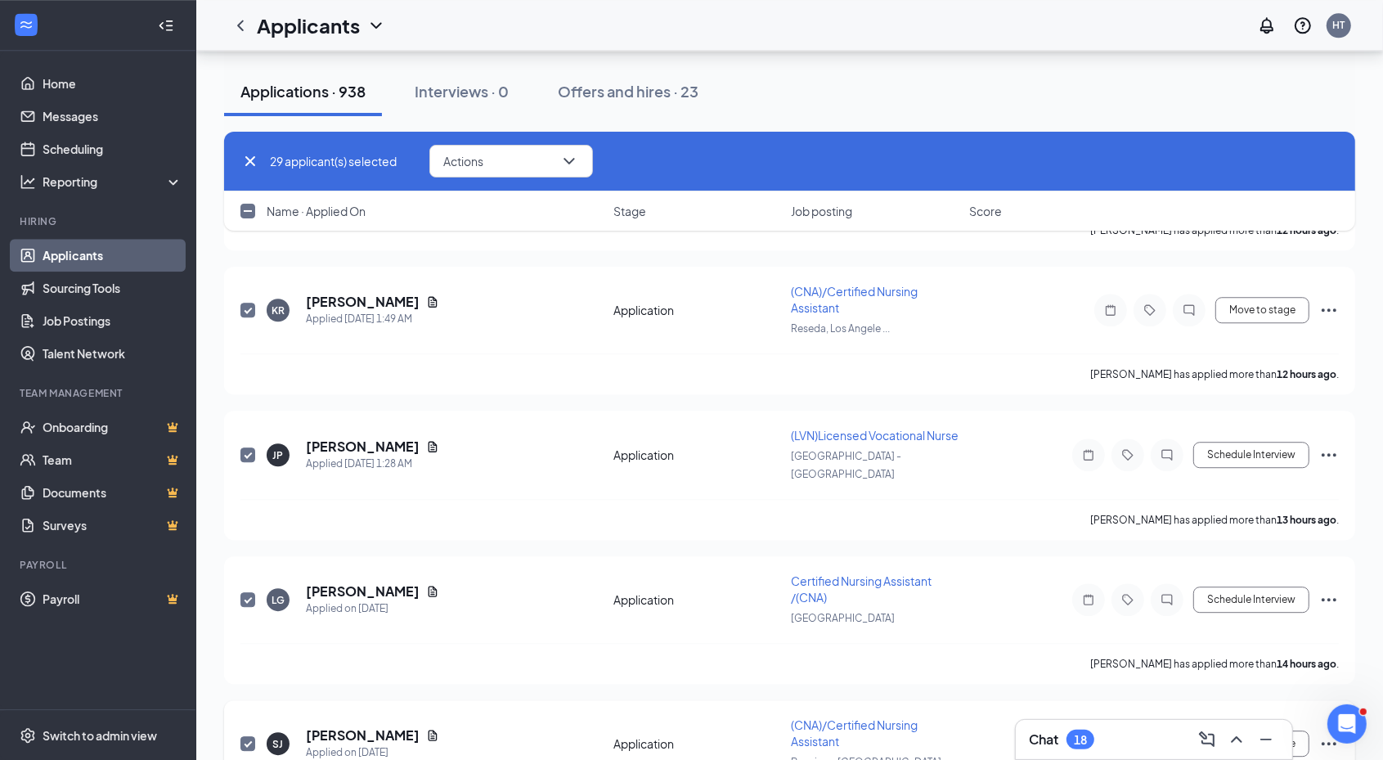
scroll to position [3986, 0]
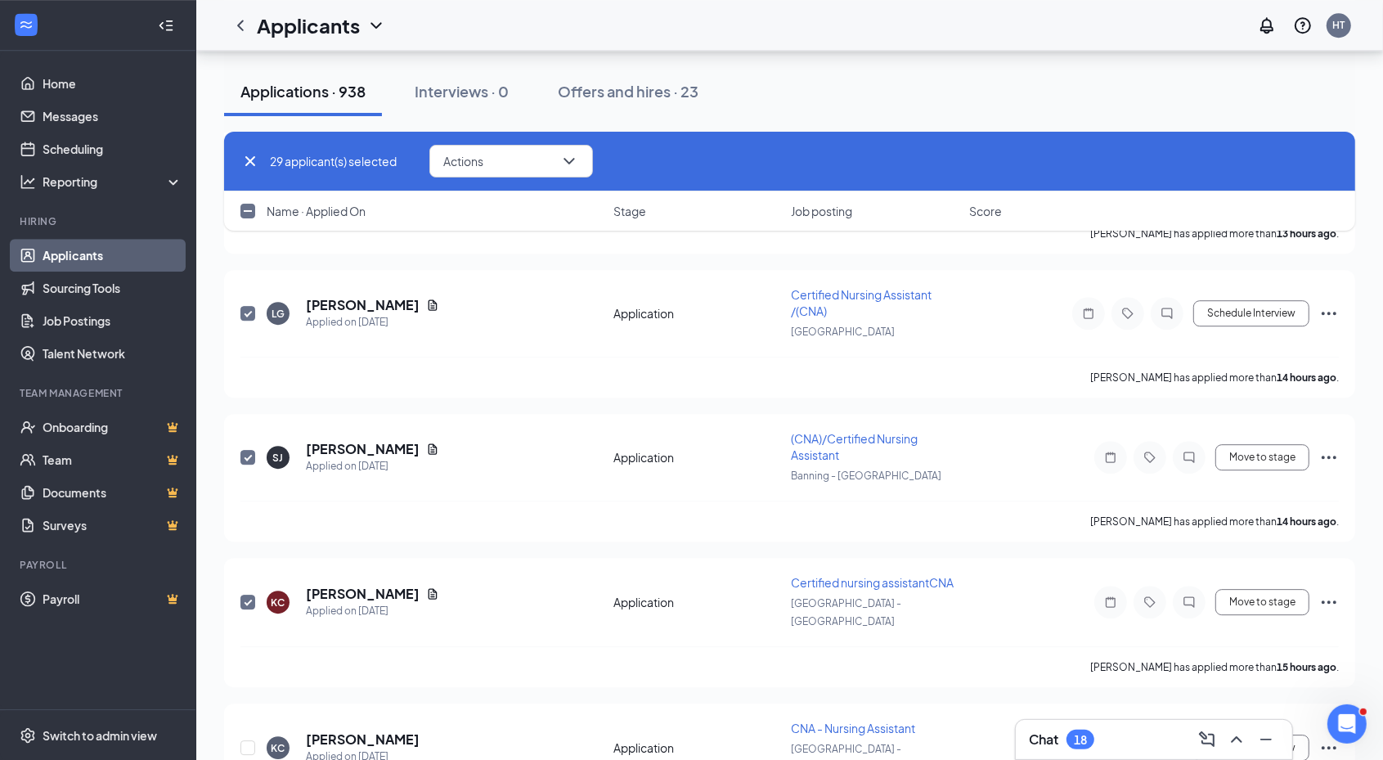
checkbox input "true"
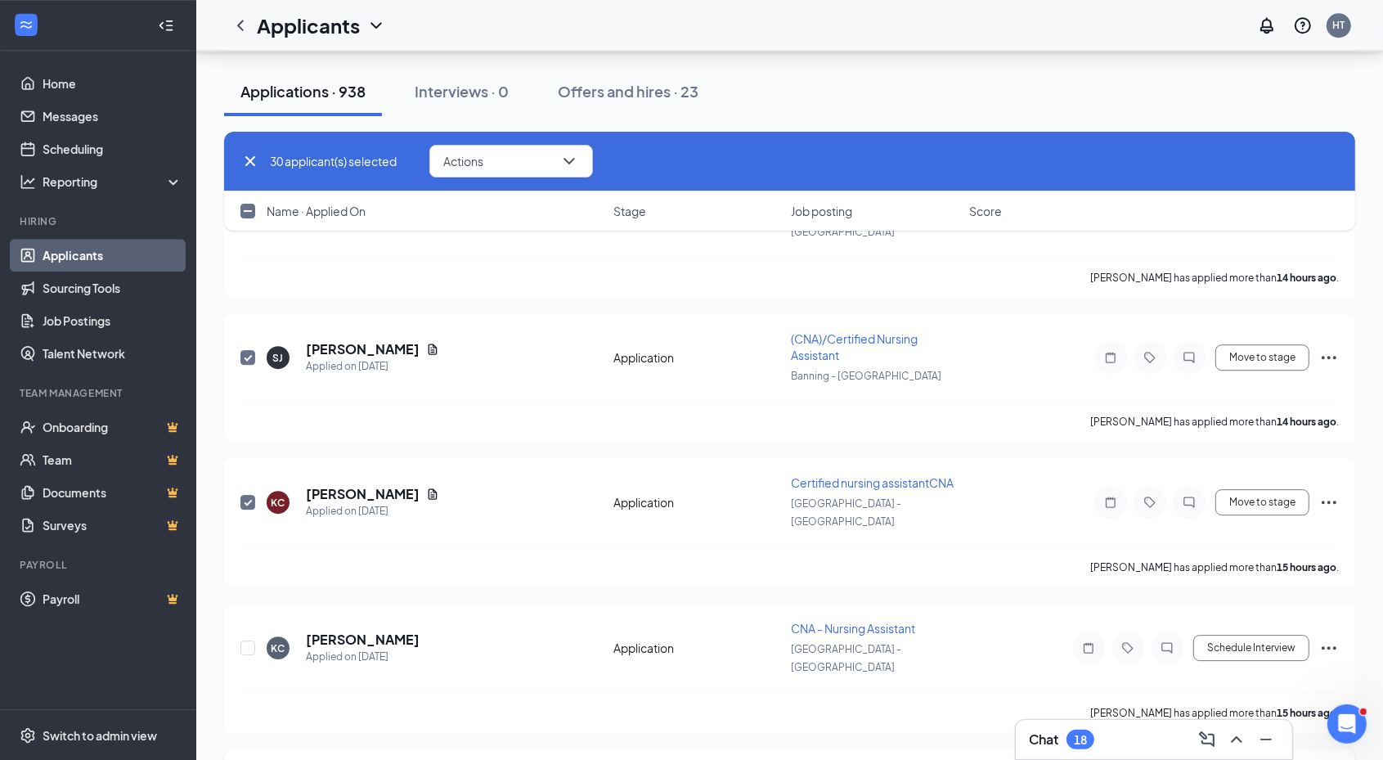
scroll to position [4190, 0]
checkbox input "true"
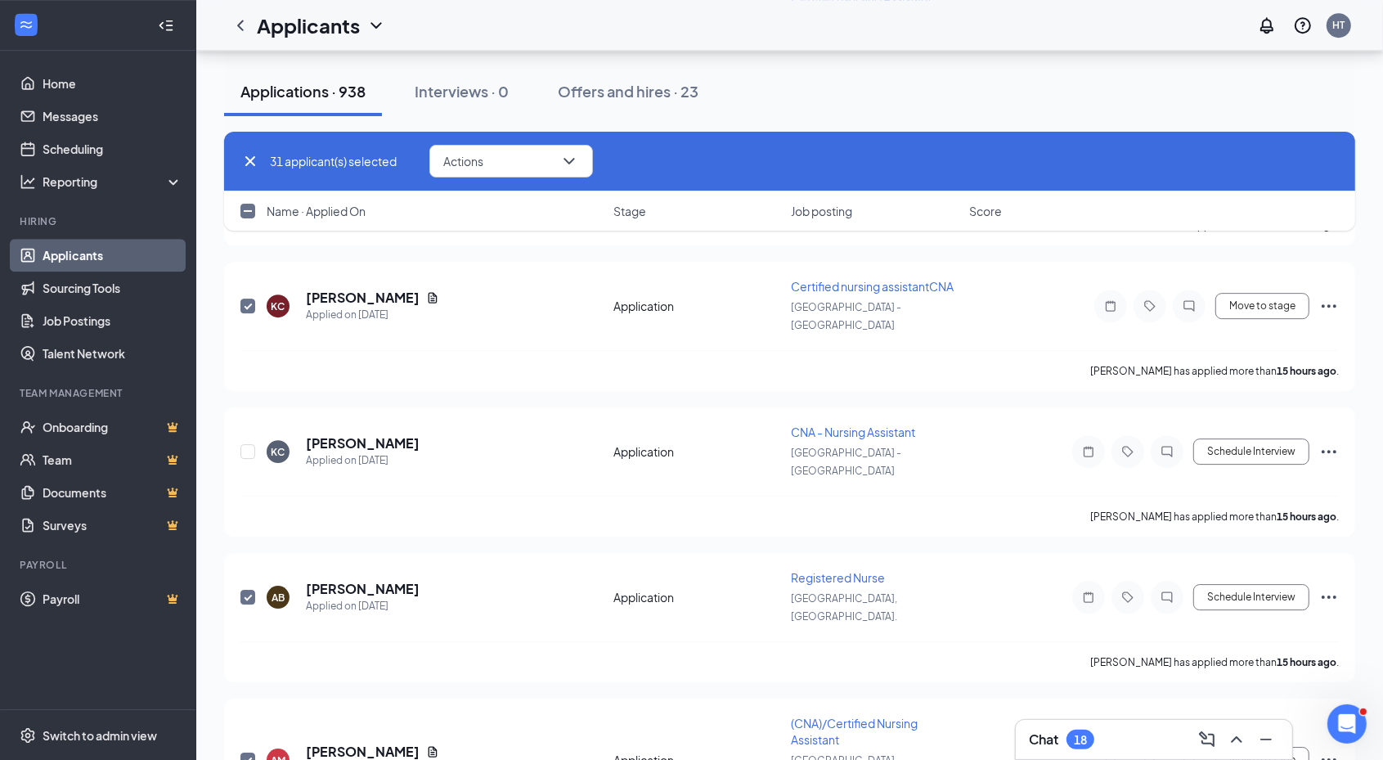
scroll to position [4497, 0]
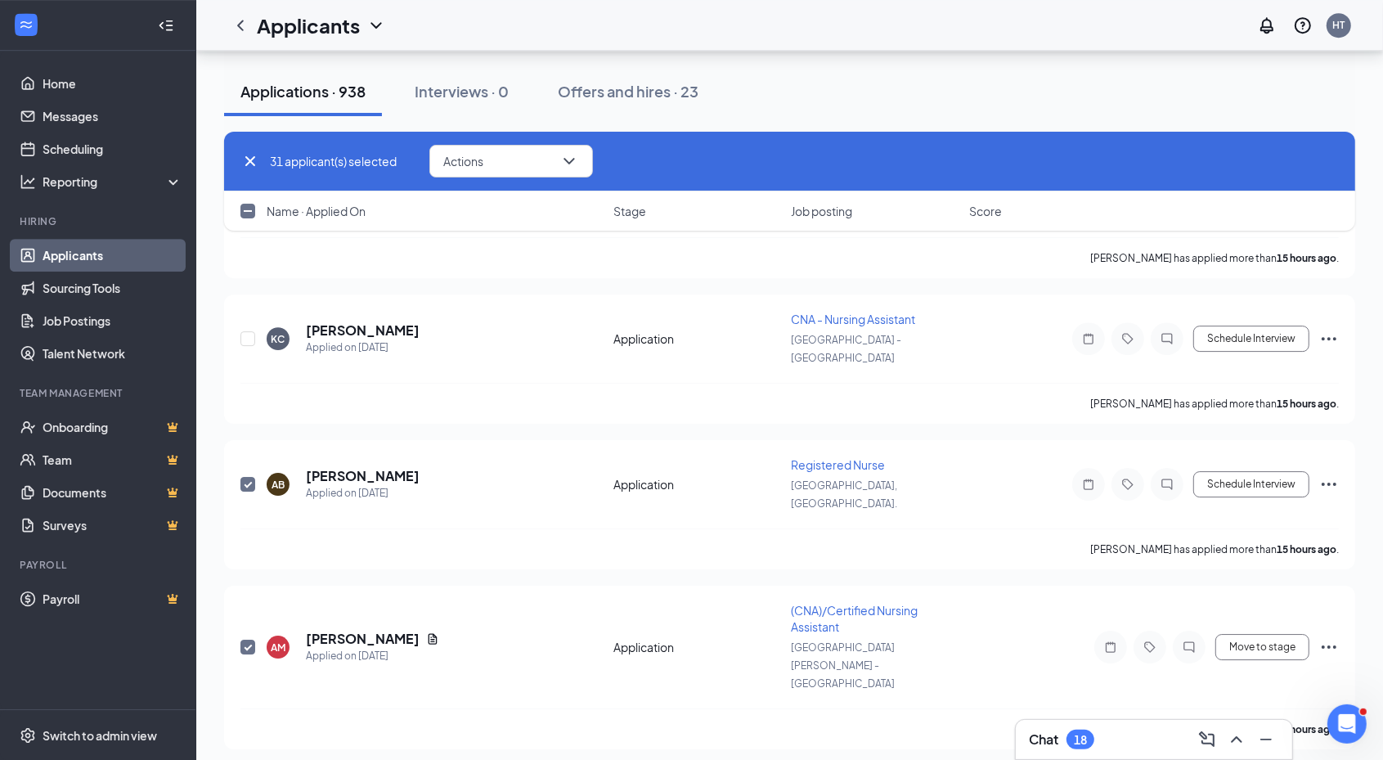
checkbox input "true"
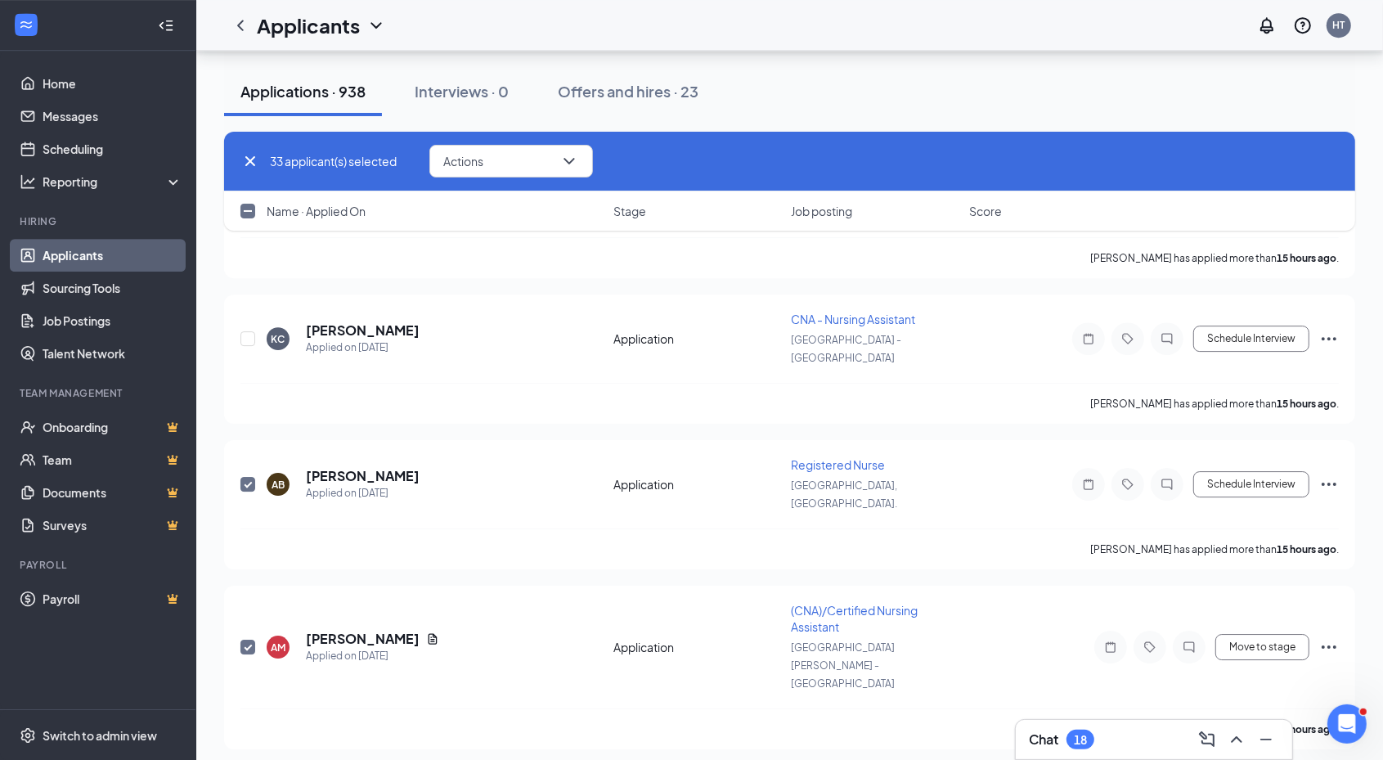
checkbox input "true"
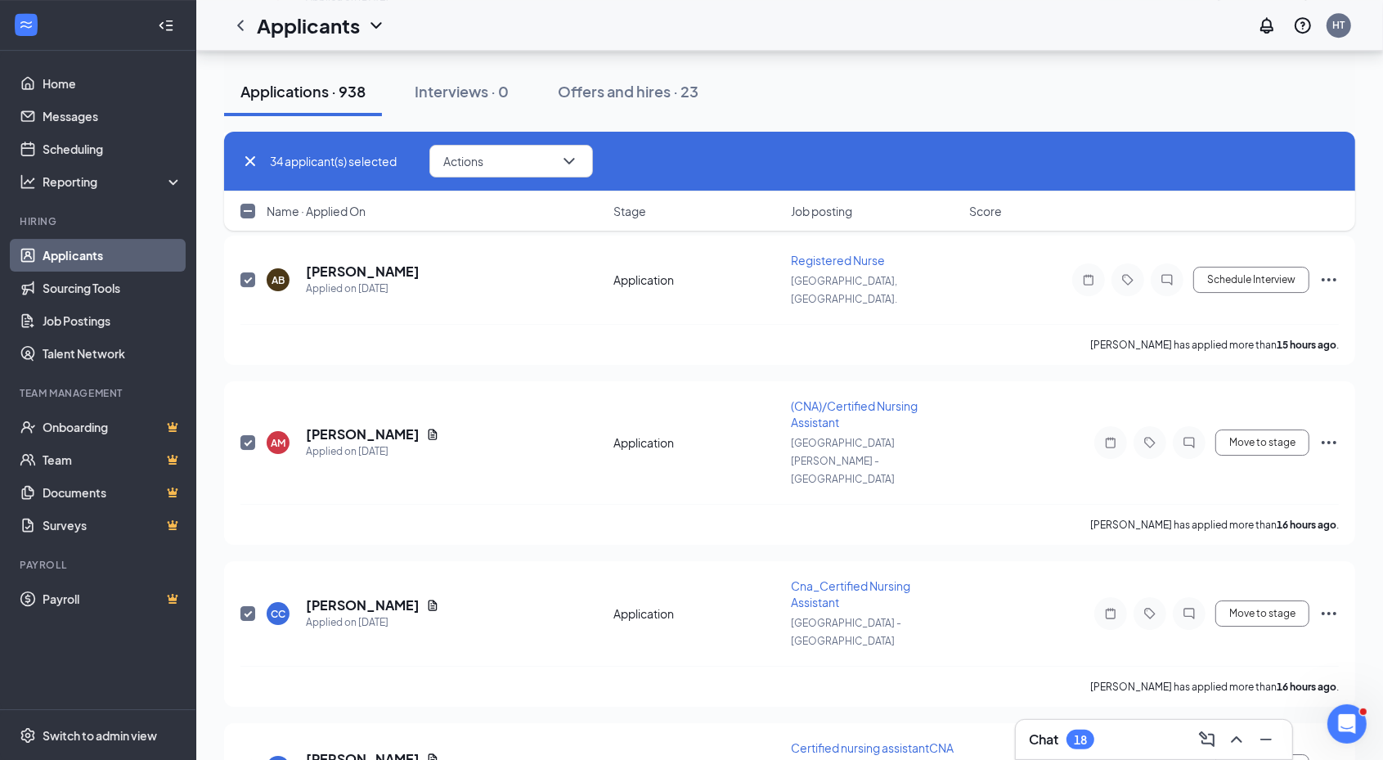
scroll to position [4906, 0]
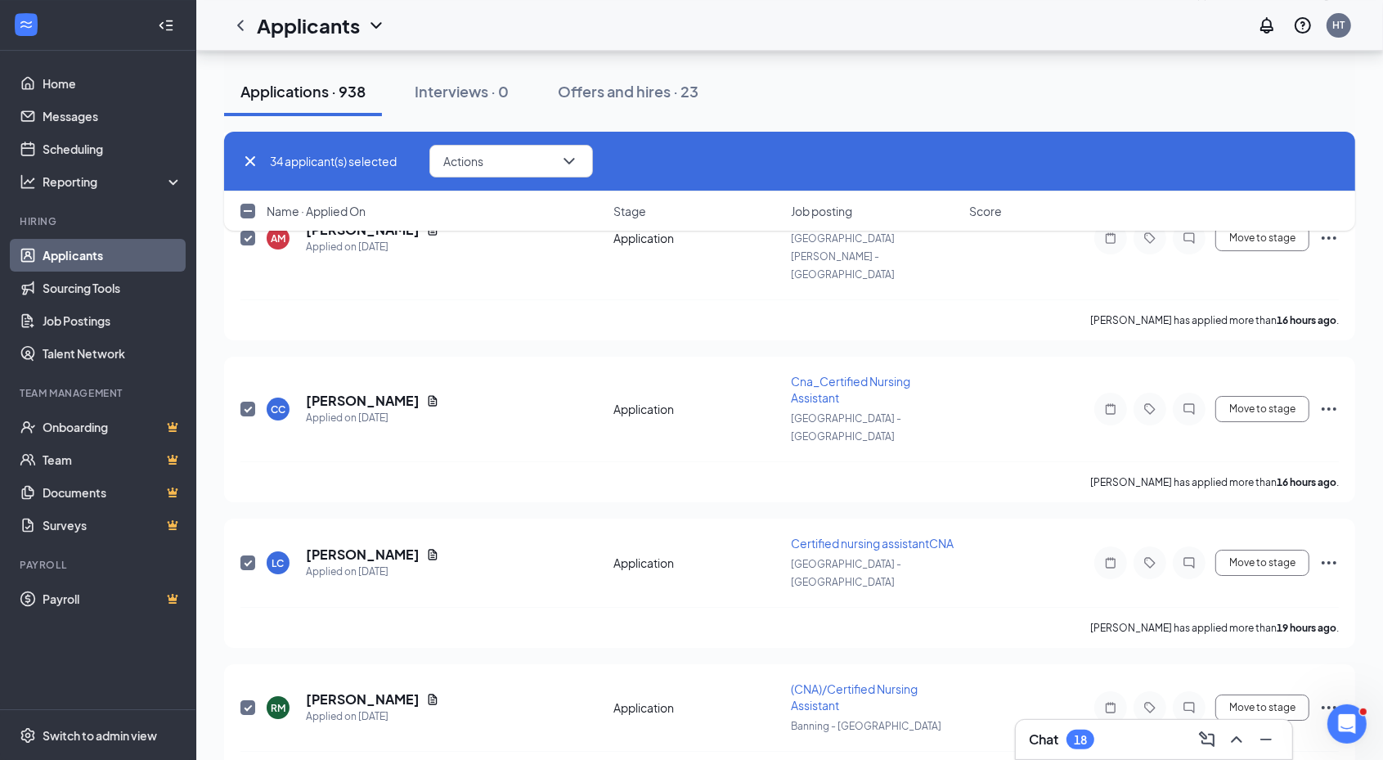
checkbox input "true"
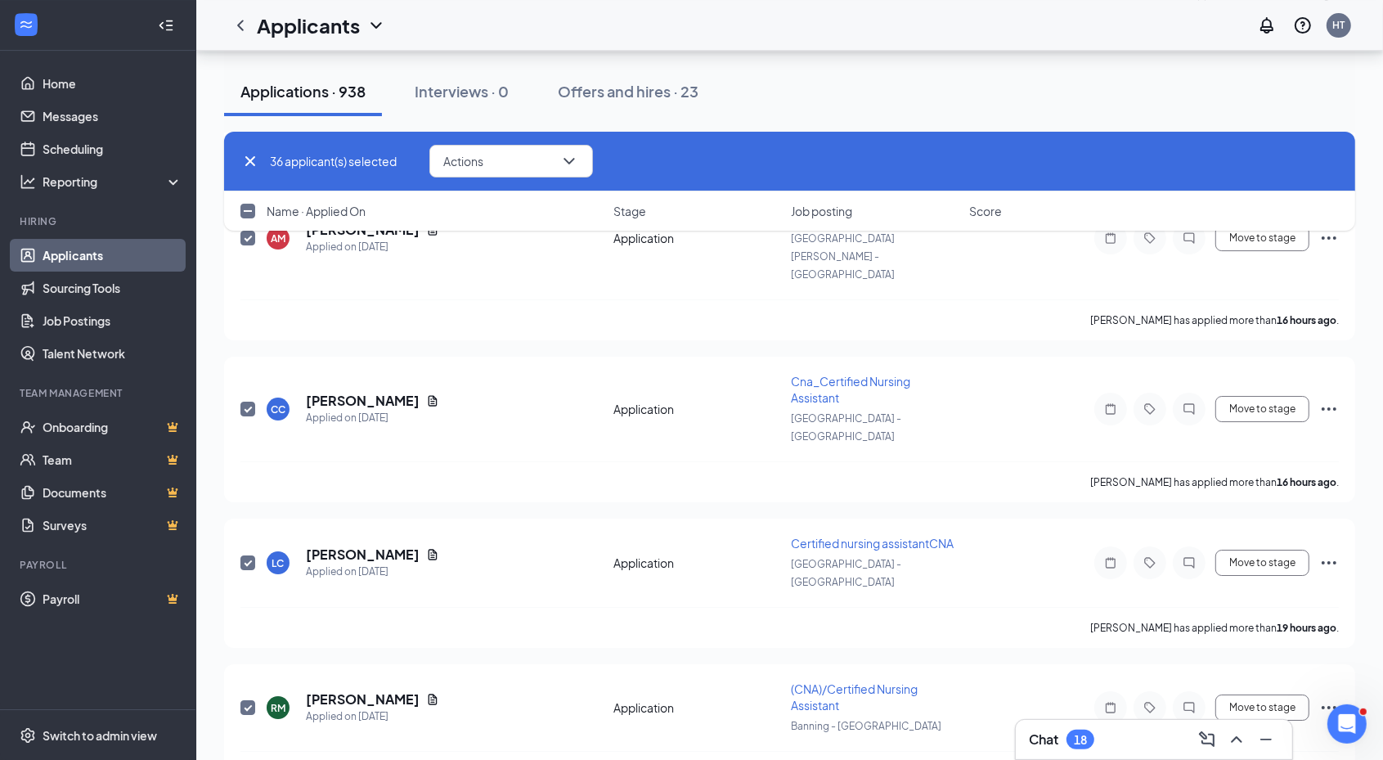
checkbox input "true"
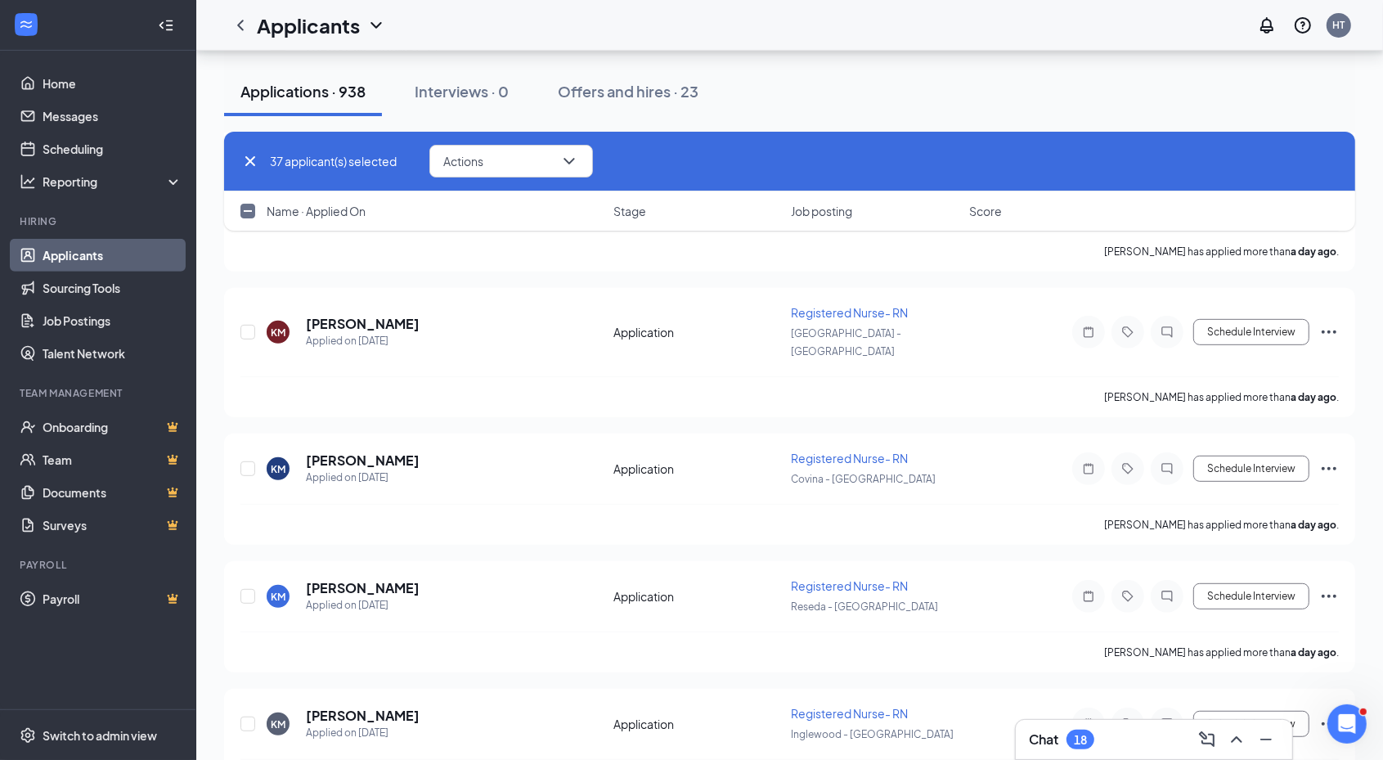
scroll to position [6337, 0]
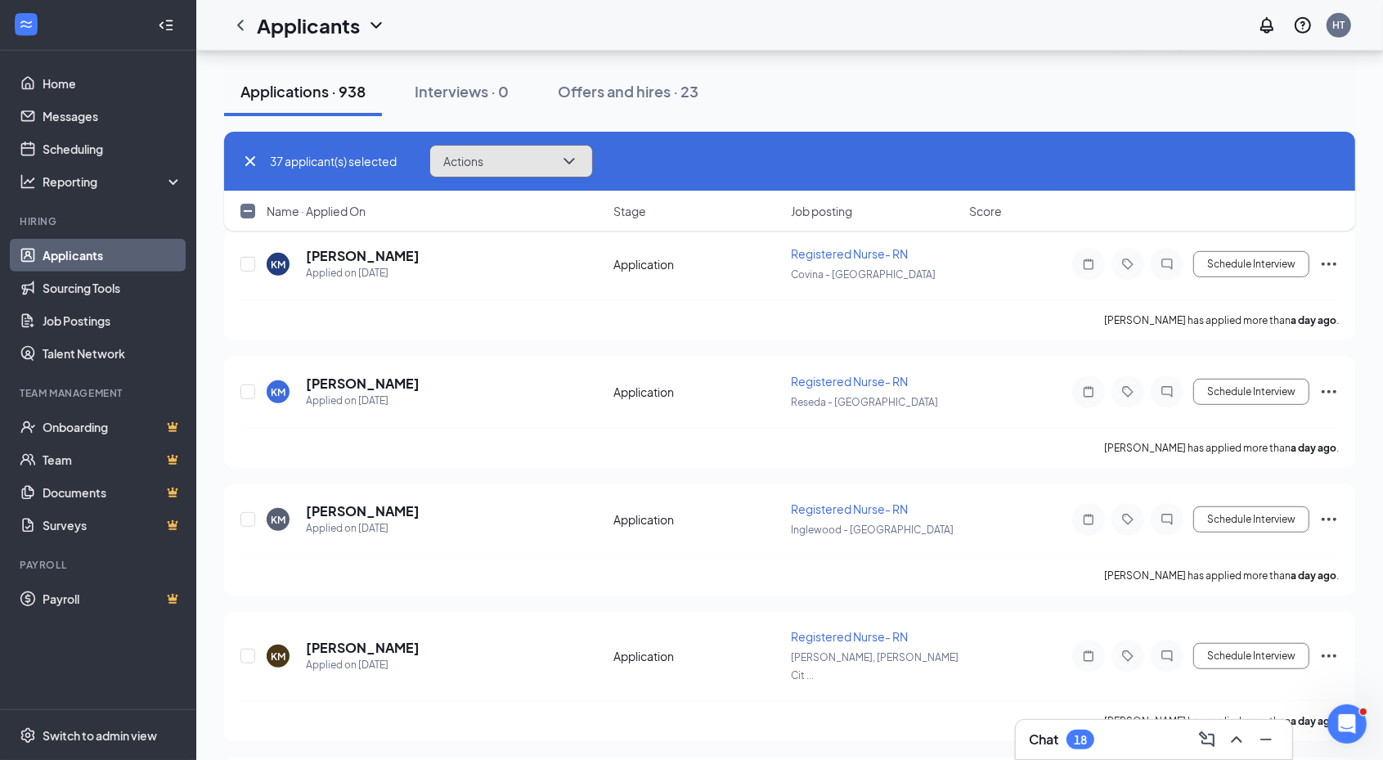
click at [482, 155] on span "Actions" at bounding box center [463, 160] width 40 height 11
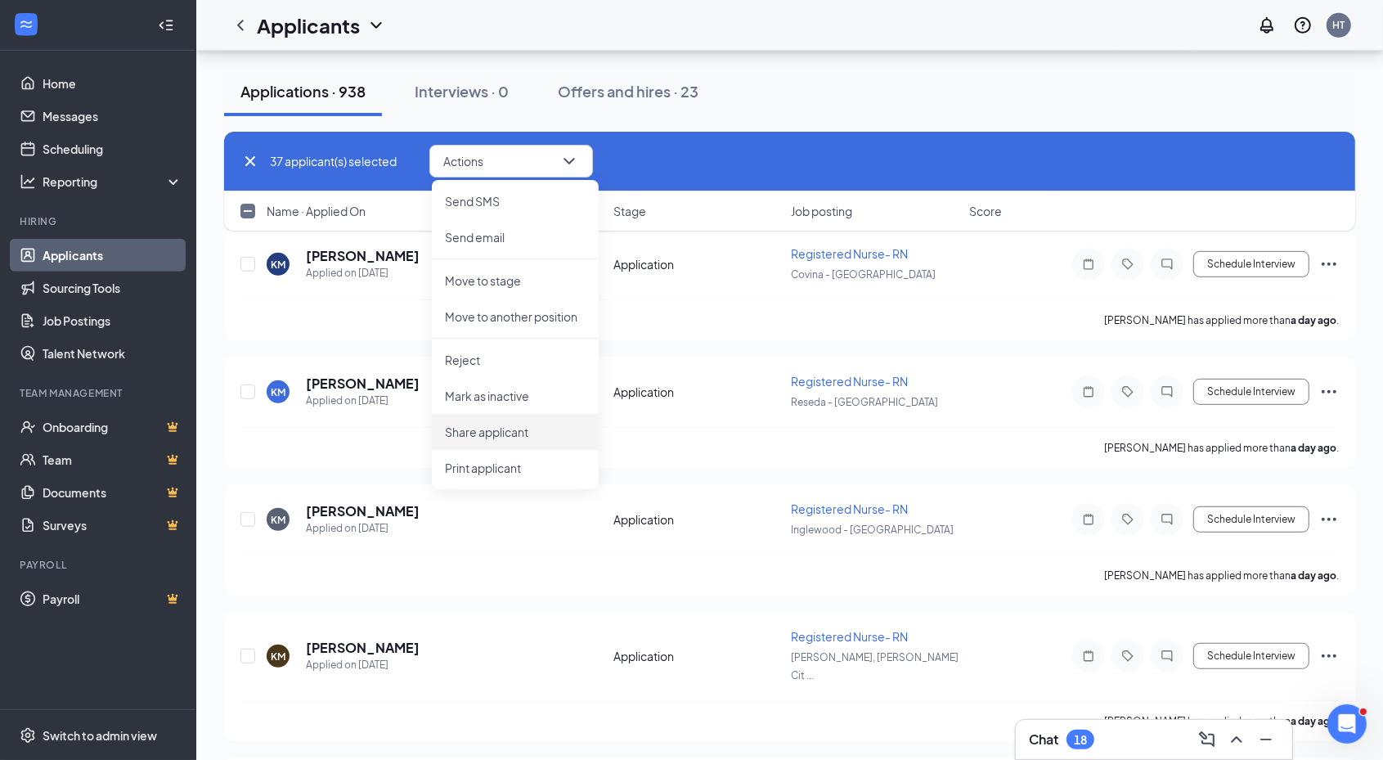
click at [516, 462] on p "Print applicant" at bounding box center [515, 467] width 141 height 16
